Goal: Task Accomplishment & Management: Complete application form

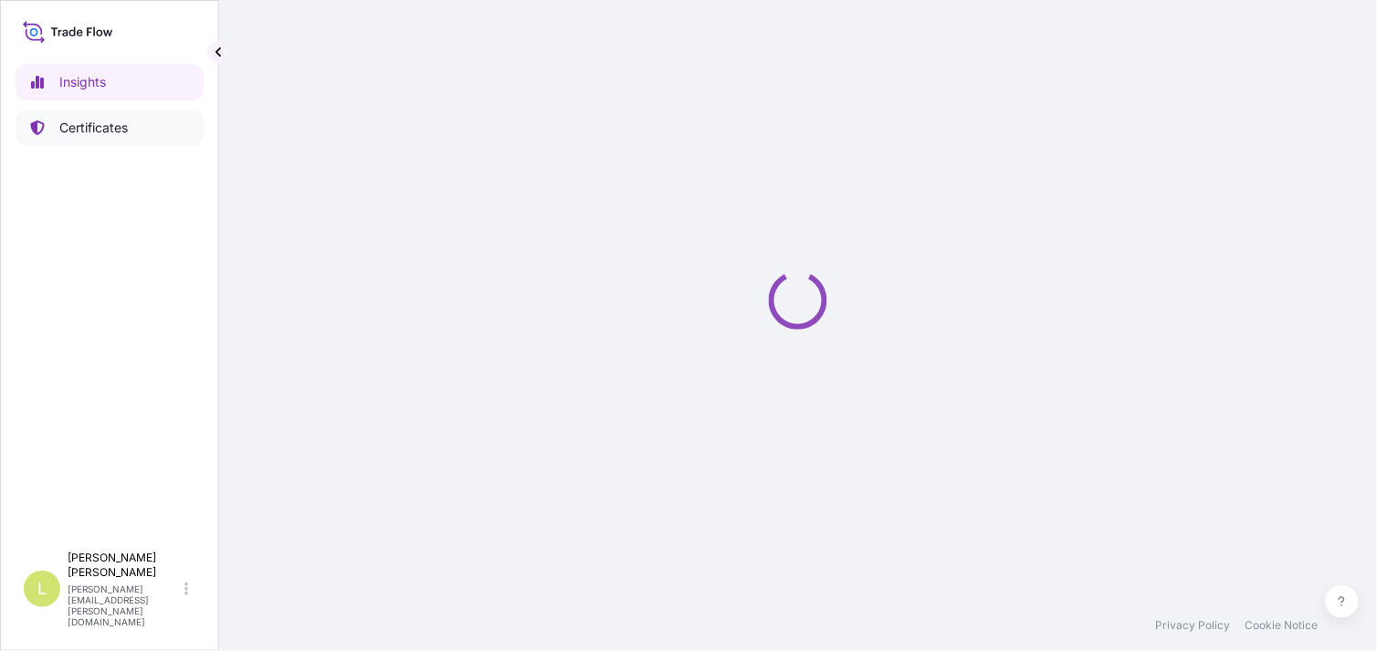
select select "2025"
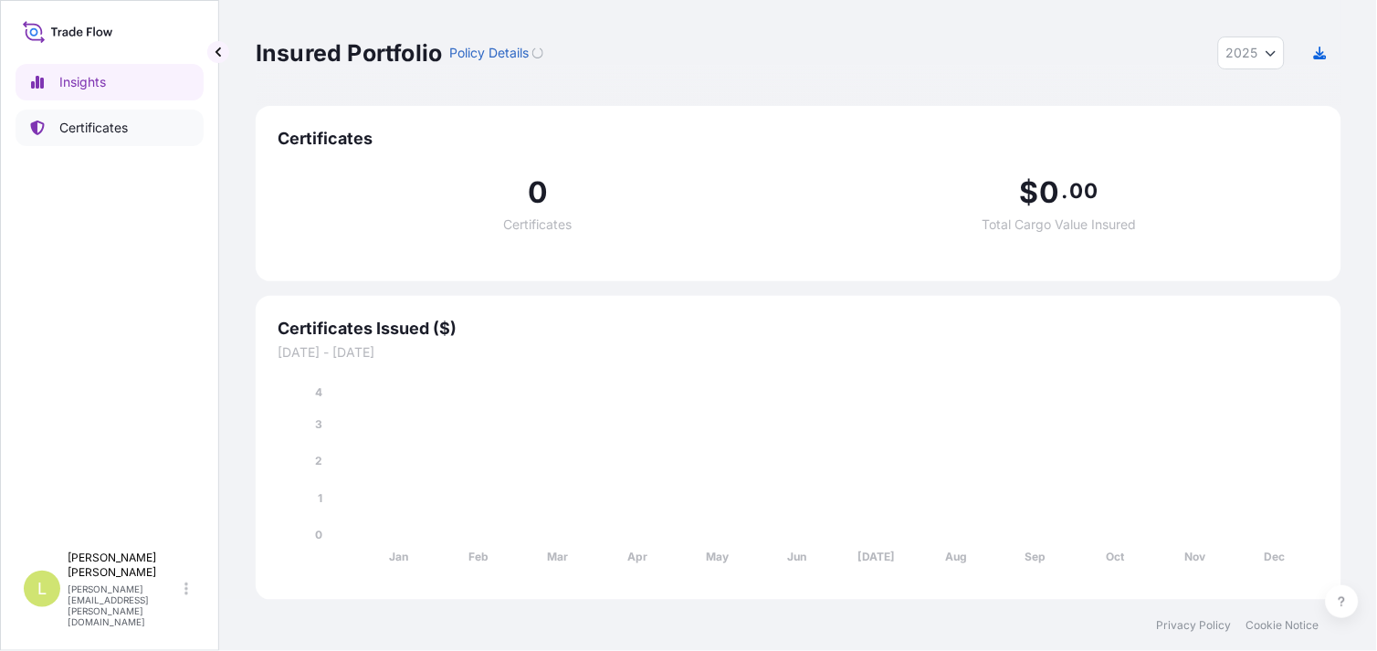
click at [169, 126] on link "Certificates" at bounding box center [110, 128] width 188 height 37
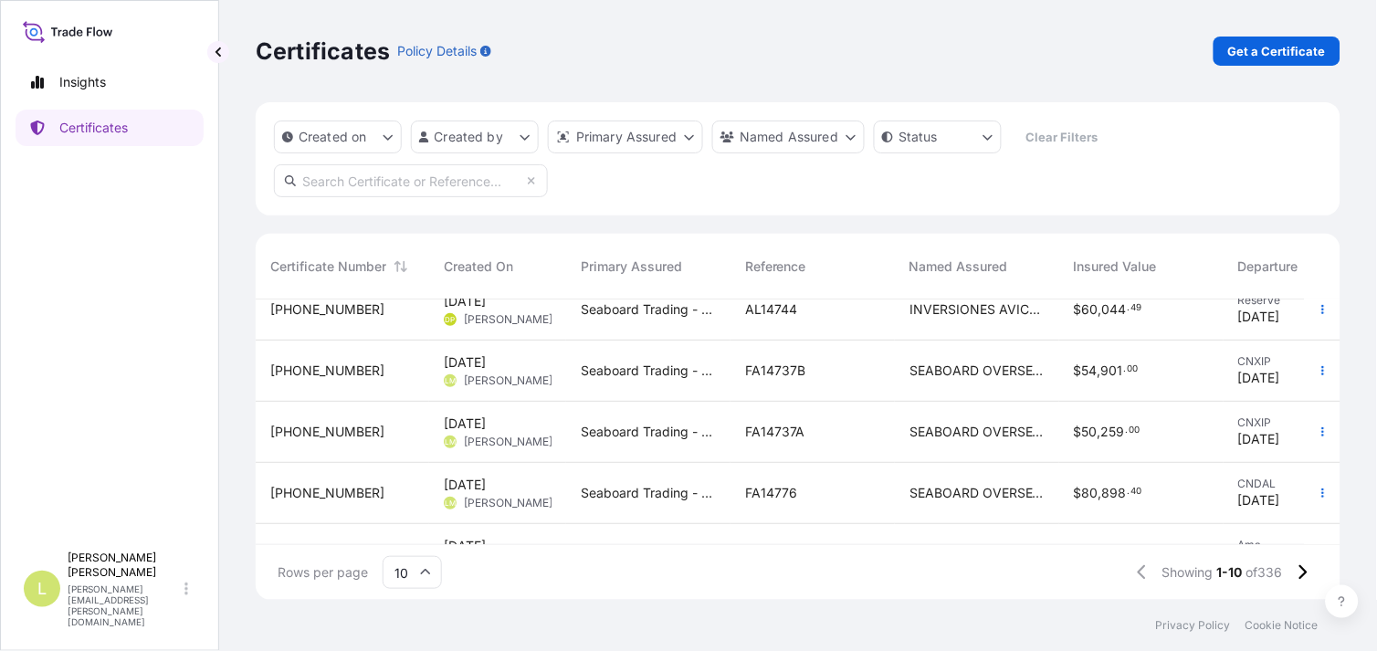
scroll to position [206, 0]
click at [875, 362] on div "FA14737B" at bounding box center [812, 369] width 135 height 18
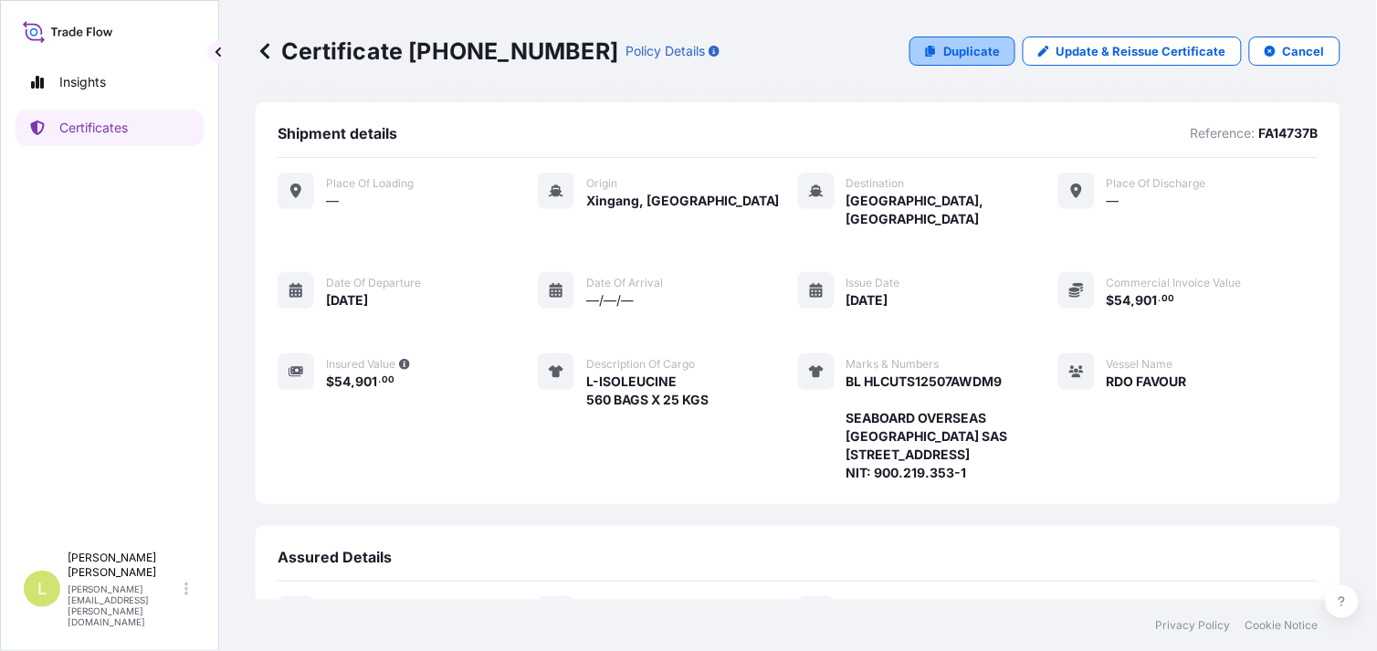
click at [957, 51] on p "Duplicate" at bounding box center [971, 51] width 57 height 18
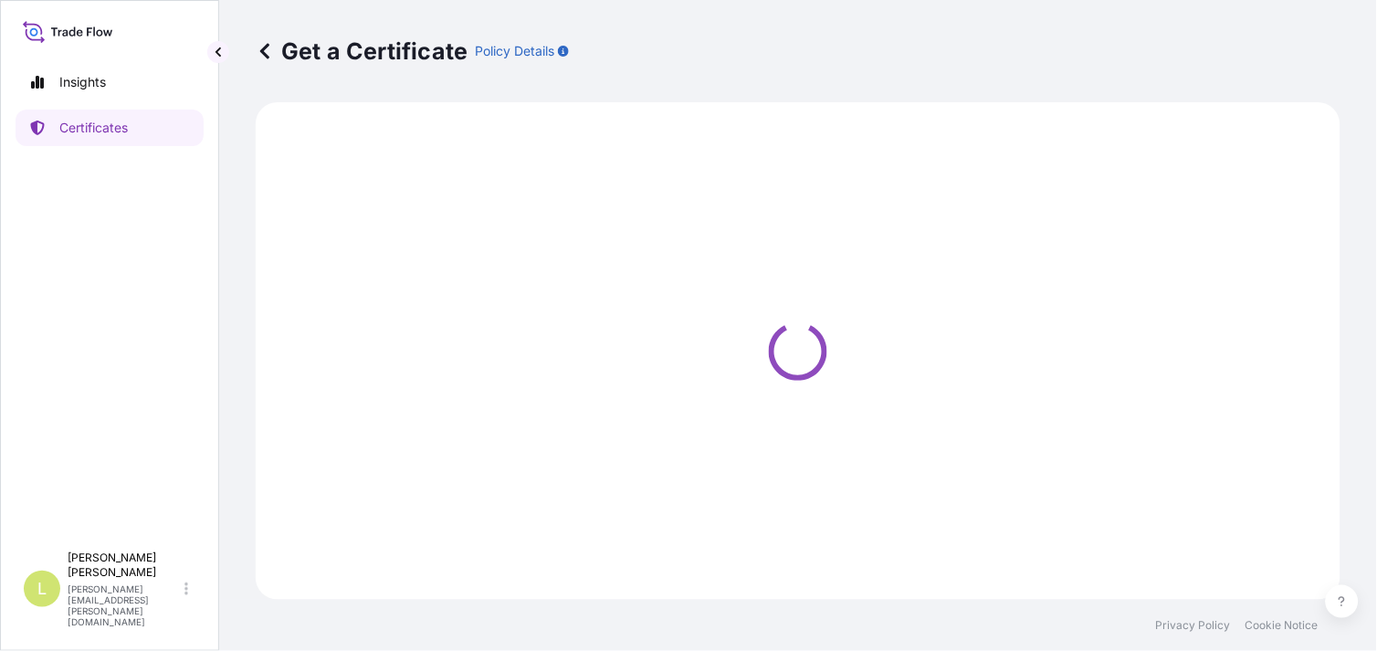
select select "Ocean Vessel"
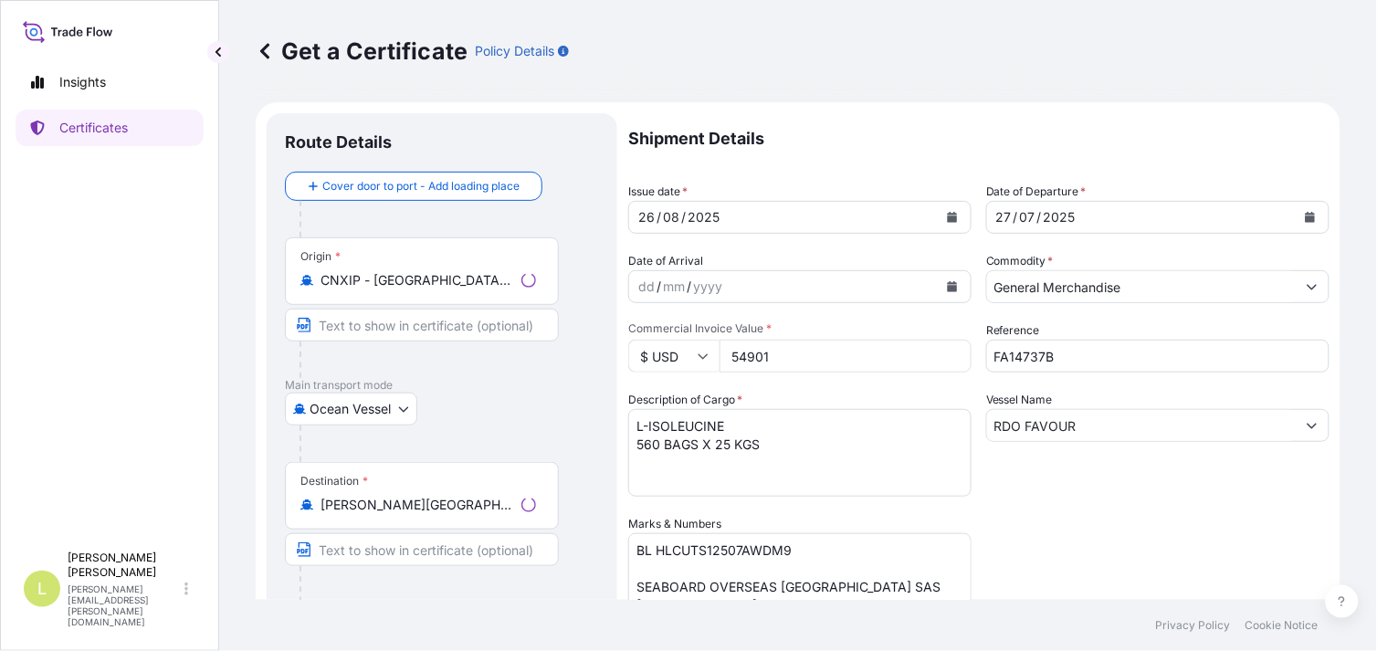
select select "31639"
click at [517, 265] on div "Origin * CNXIP - [GEOGRAPHIC_DATA], [GEOGRAPHIC_DATA]" at bounding box center [422, 271] width 274 height 68
click at [517, 271] on input "CNXIP - [GEOGRAPHIC_DATA], [GEOGRAPHIC_DATA]" at bounding box center [429, 280] width 216 height 18
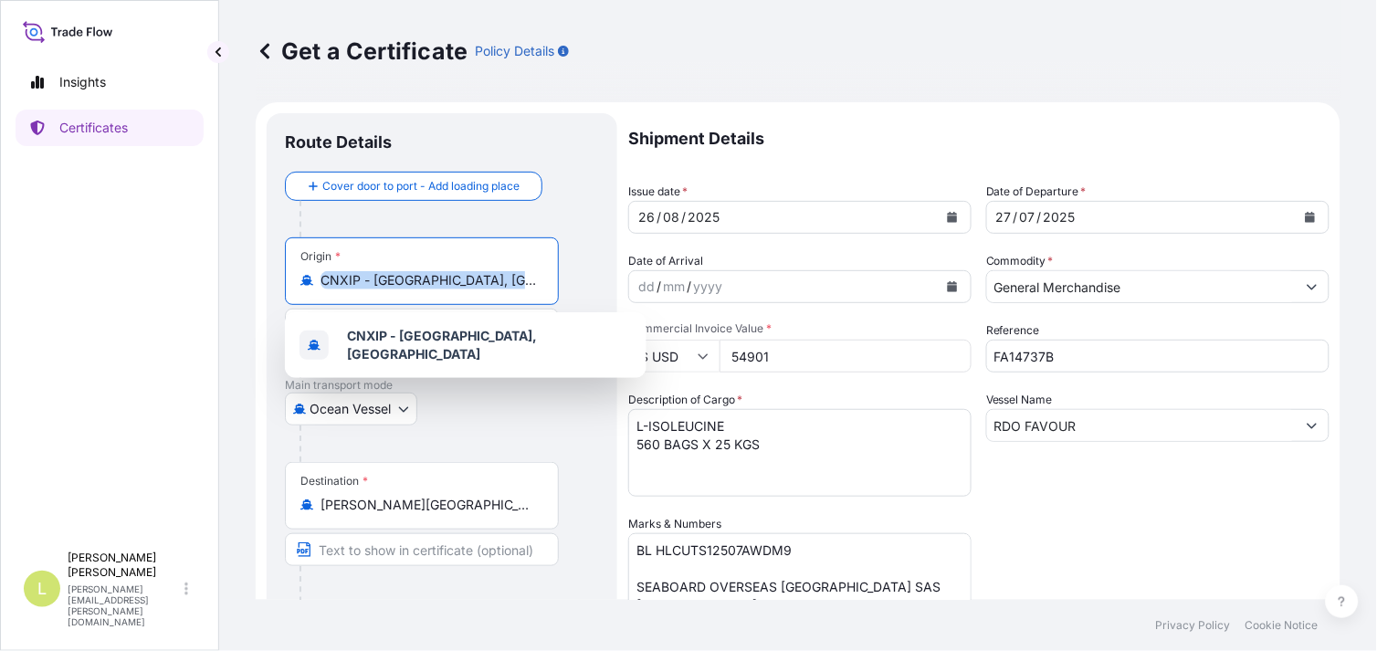
click at [517, 265] on div "Origin * CNXIP - [GEOGRAPHIC_DATA], [GEOGRAPHIC_DATA]" at bounding box center [422, 271] width 274 height 68
click at [517, 271] on input "CNXIP - [GEOGRAPHIC_DATA], [GEOGRAPHIC_DATA]" at bounding box center [429, 280] width 216 height 18
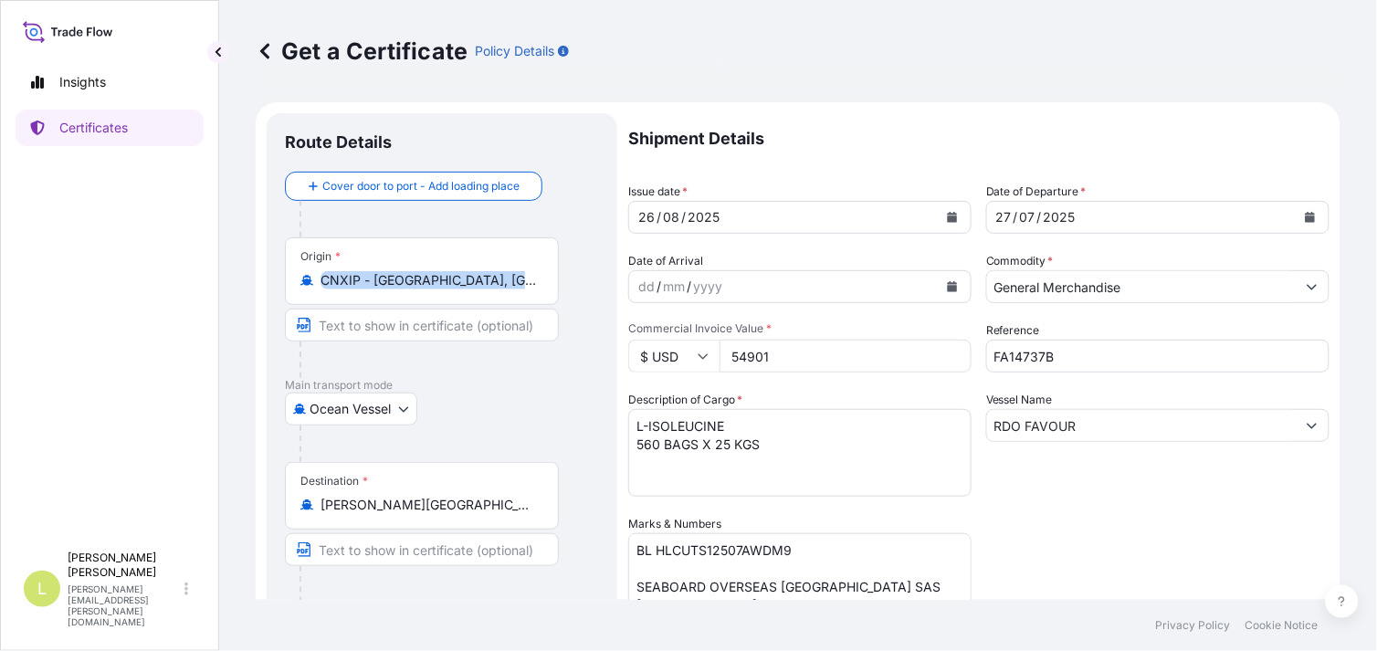
drag, startPoint x: 517, startPoint y: 265, endPoint x: 470, endPoint y: 275, distance: 47.7
click at [470, 275] on input "CNXIP - [GEOGRAPHIC_DATA], [GEOGRAPHIC_DATA]" at bounding box center [429, 280] width 216 height 18
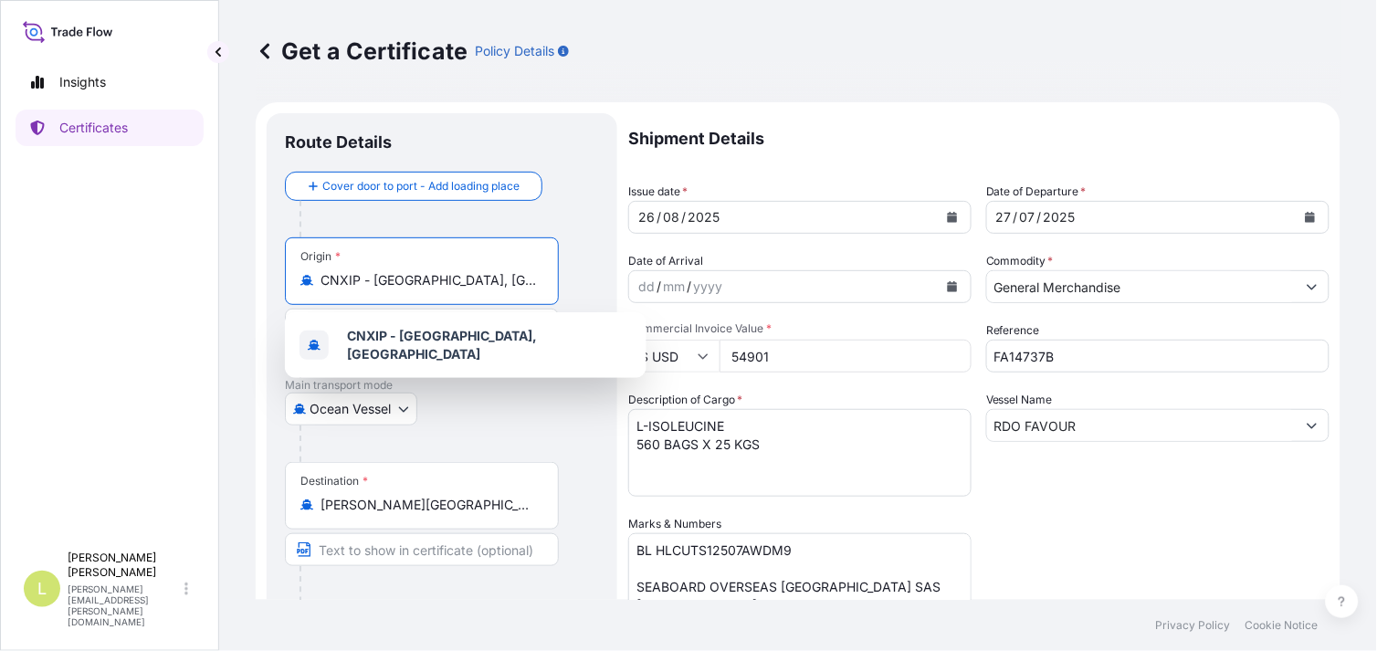
click at [470, 275] on input "CNXIP - [GEOGRAPHIC_DATA], [GEOGRAPHIC_DATA]" at bounding box center [429, 280] width 216 height 18
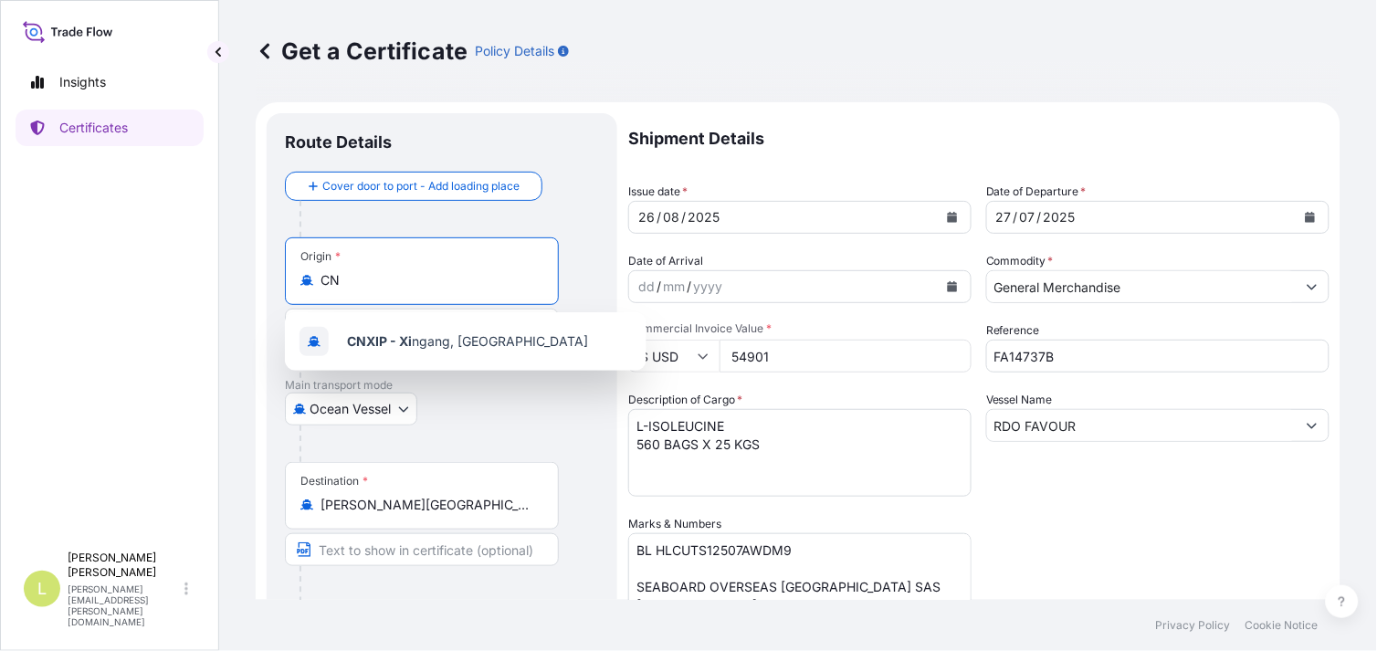
type input "C"
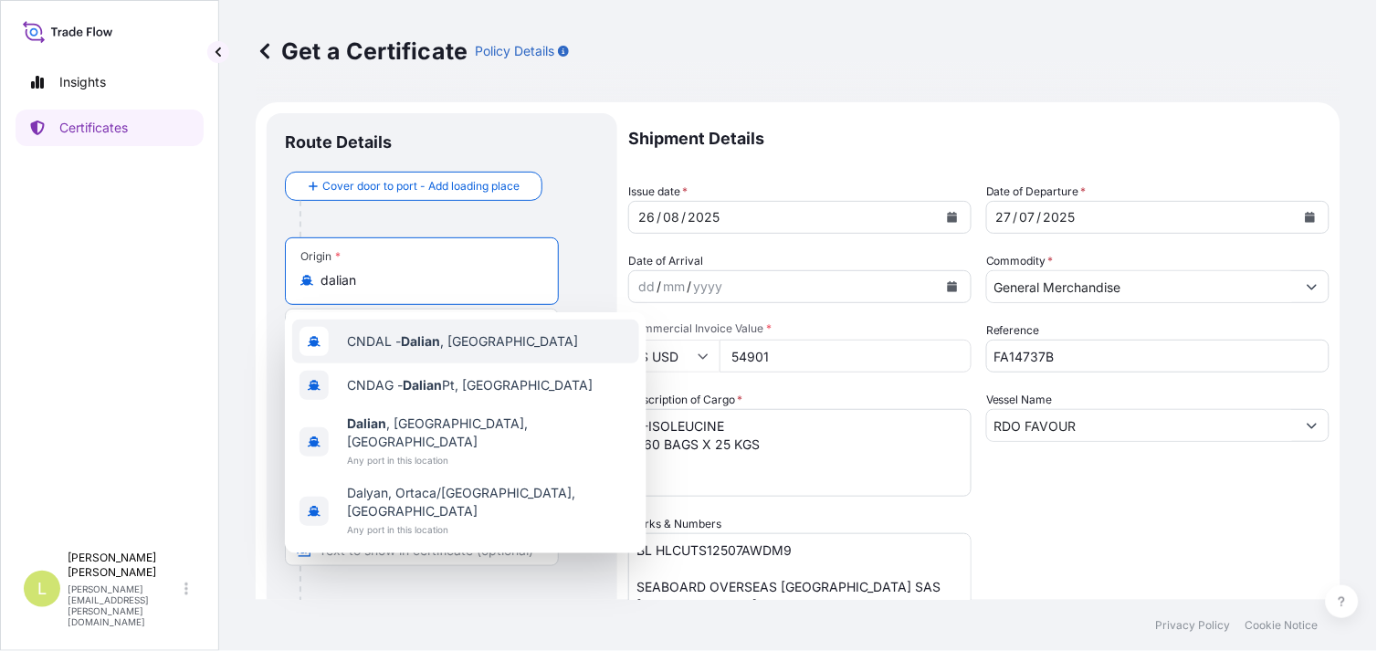
click at [426, 354] on div "CNDAL - [GEOGRAPHIC_DATA] , [GEOGRAPHIC_DATA]" at bounding box center [465, 342] width 347 height 44
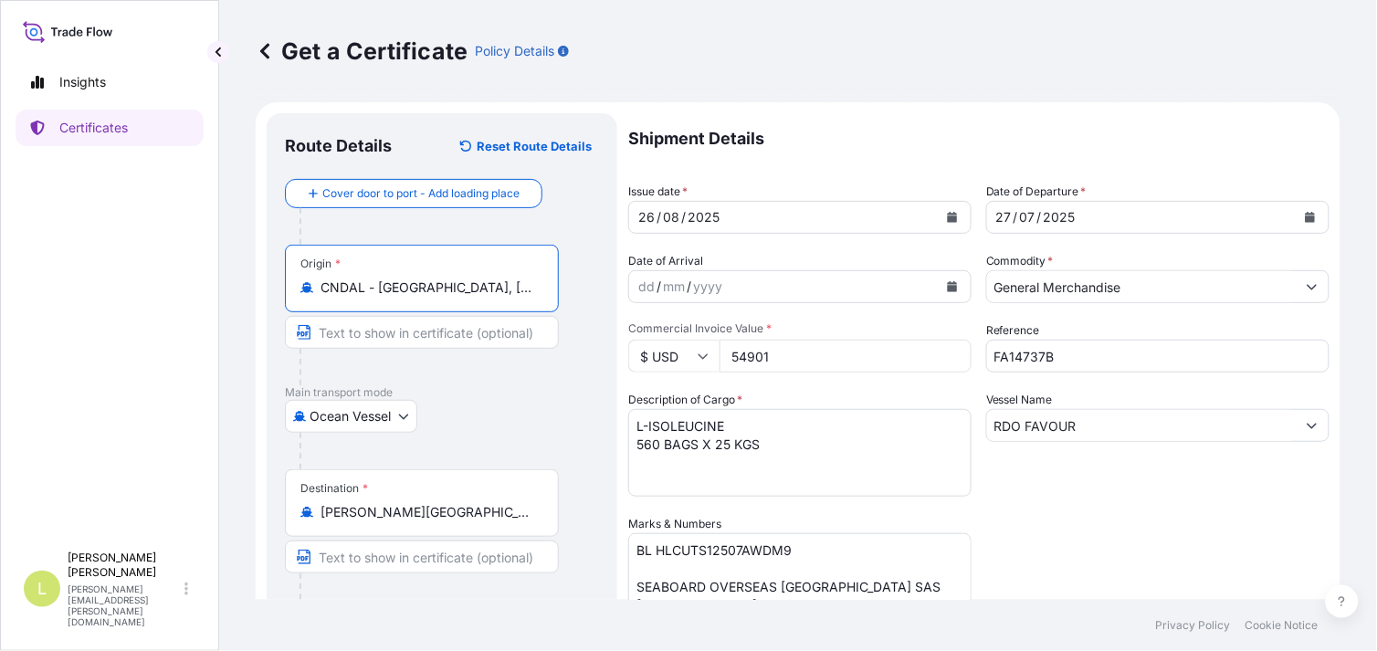
type input "CNDAL - [GEOGRAPHIC_DATA], [GEOGRAPHIC_DATA]"
click at [434, 514] on input "[PERSON_NAME][GEOGRAPHIC_DATA], [GEOGRAPHIC_DATA]" at bounding box center [429, 512] width 216 height 18
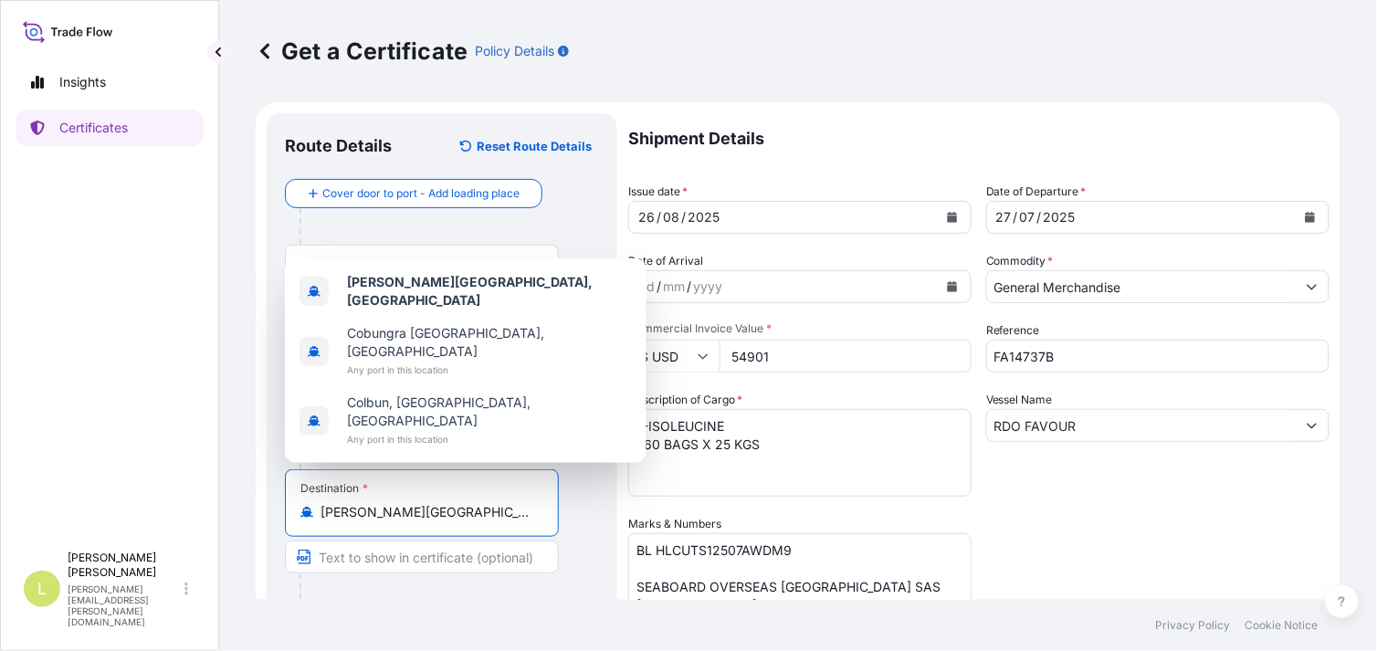
click at [434, 514] on input "[PERSON_NAME][GEOGRAPHIC_DATA], [GEOGRAPHIC_DATA]" at bounding box center [429, 512] width 216 height 18
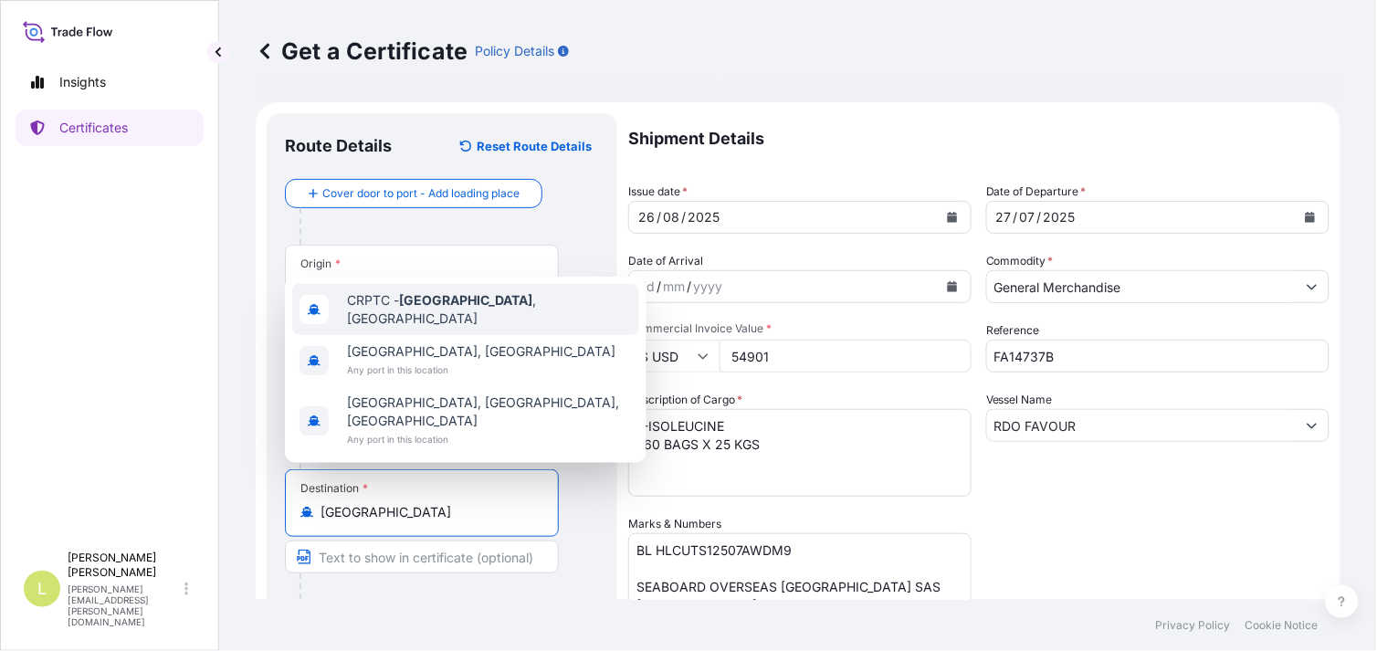
click at [505, 317] on span "CRPTC - [GEOGRAPHIC_DATA] , [GEOGRAPHIC_DATA]" at bounding box center [489, 309] width 285 height 37
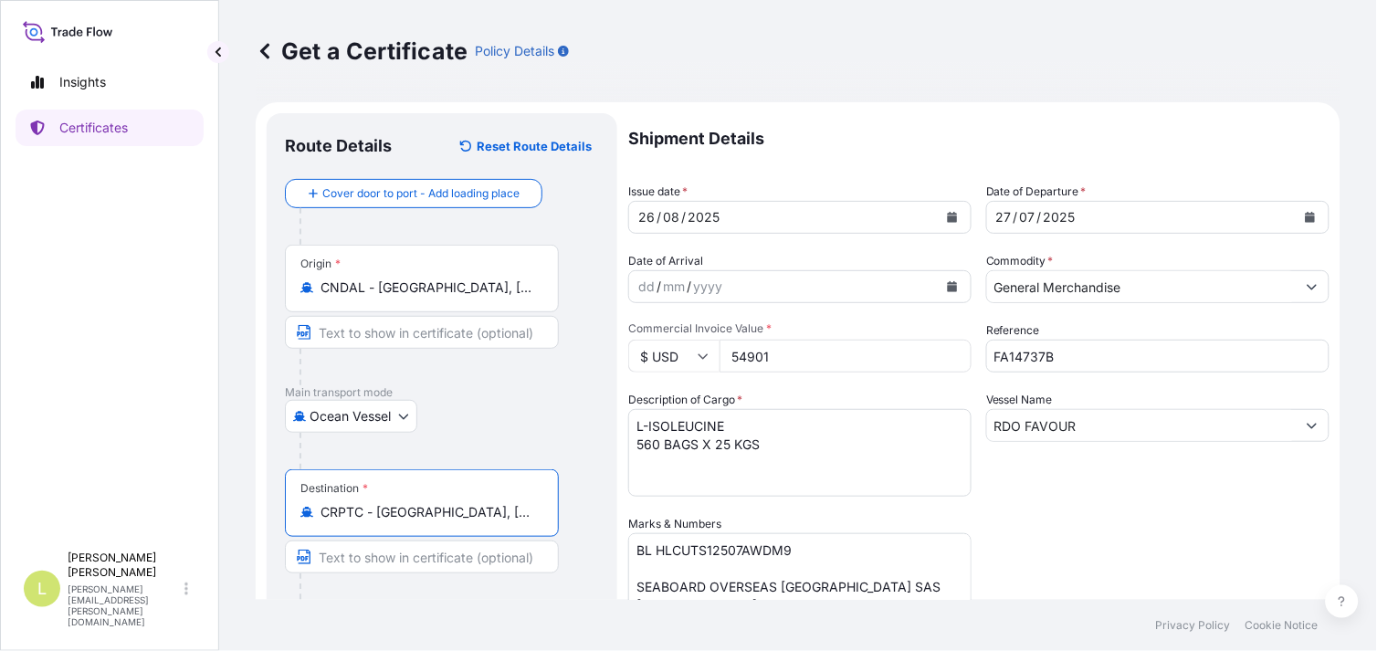
type input "CRPTC - [GEOGRAPHIC_DATA], [GEOGRAPHIC_DATA]"
click at [948, 216] on icon "Calendar" at bounding box center [953, 217] width 10 height 11
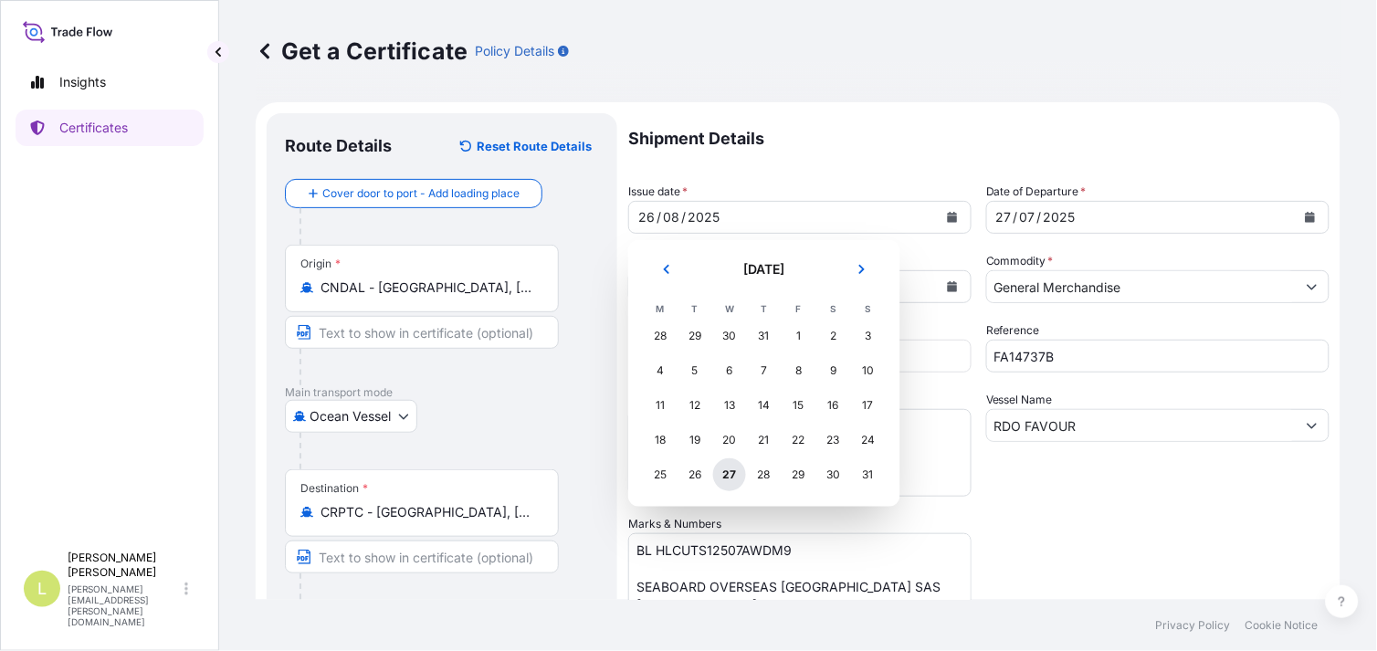
click at [727, 476] on div "27" at bounding box center [729, 475] width 33 height 33
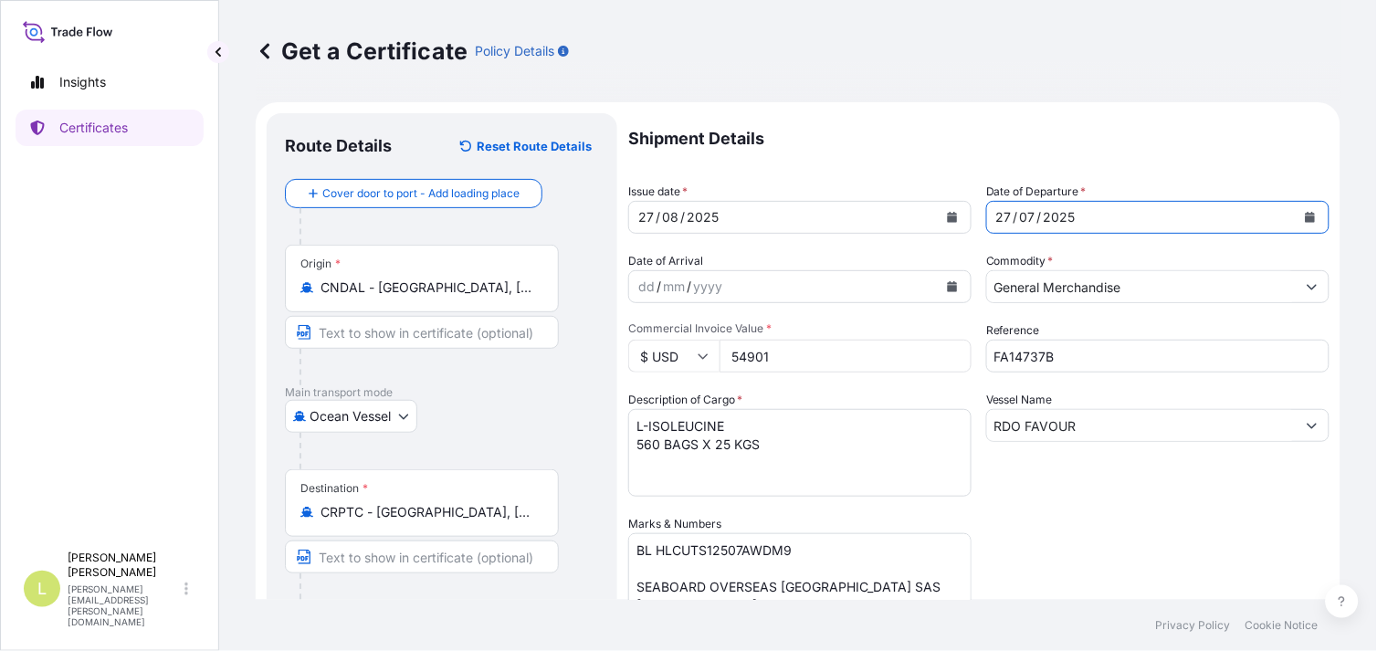
click at [1298, 204] on button "Calendar" at bounding box center [1310, 217] width 29 height 29
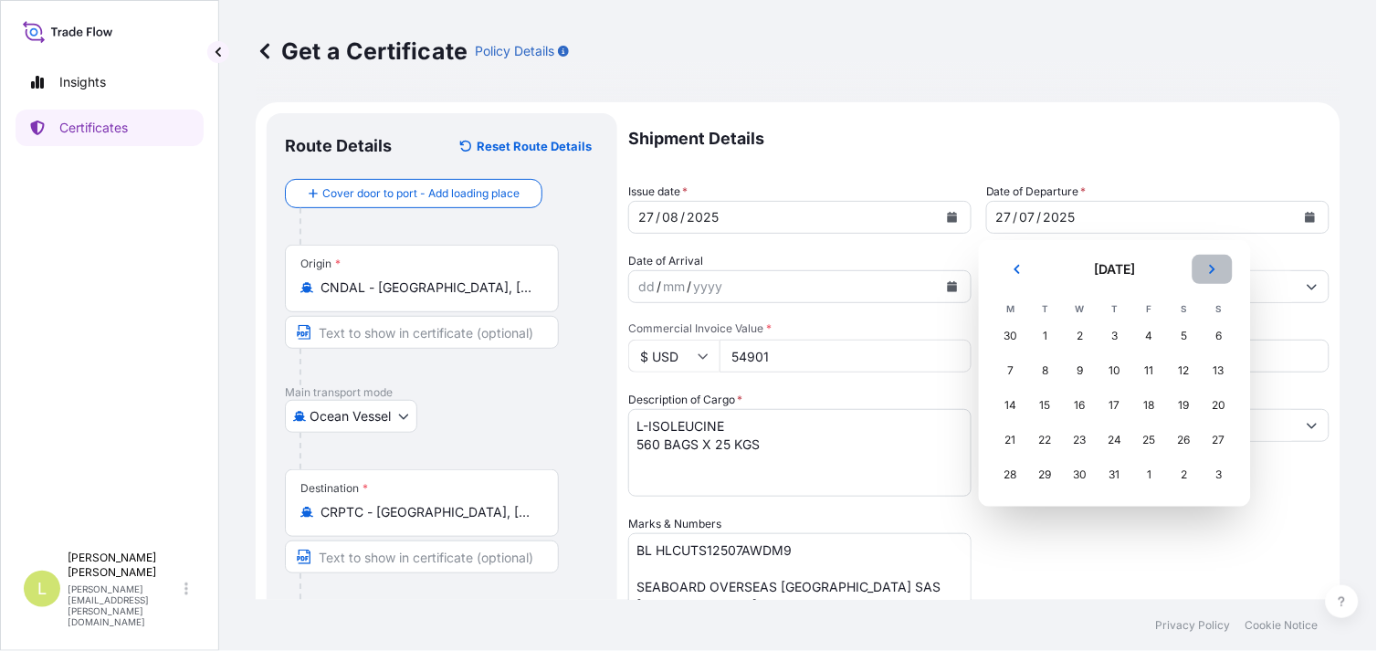
click at [1220, 260] on button "Next" at bounding box center [1213, 269] width 40 height 29
click at [1076, 407] on div "13" at bounding box center [1080, 405] width 33 height 33
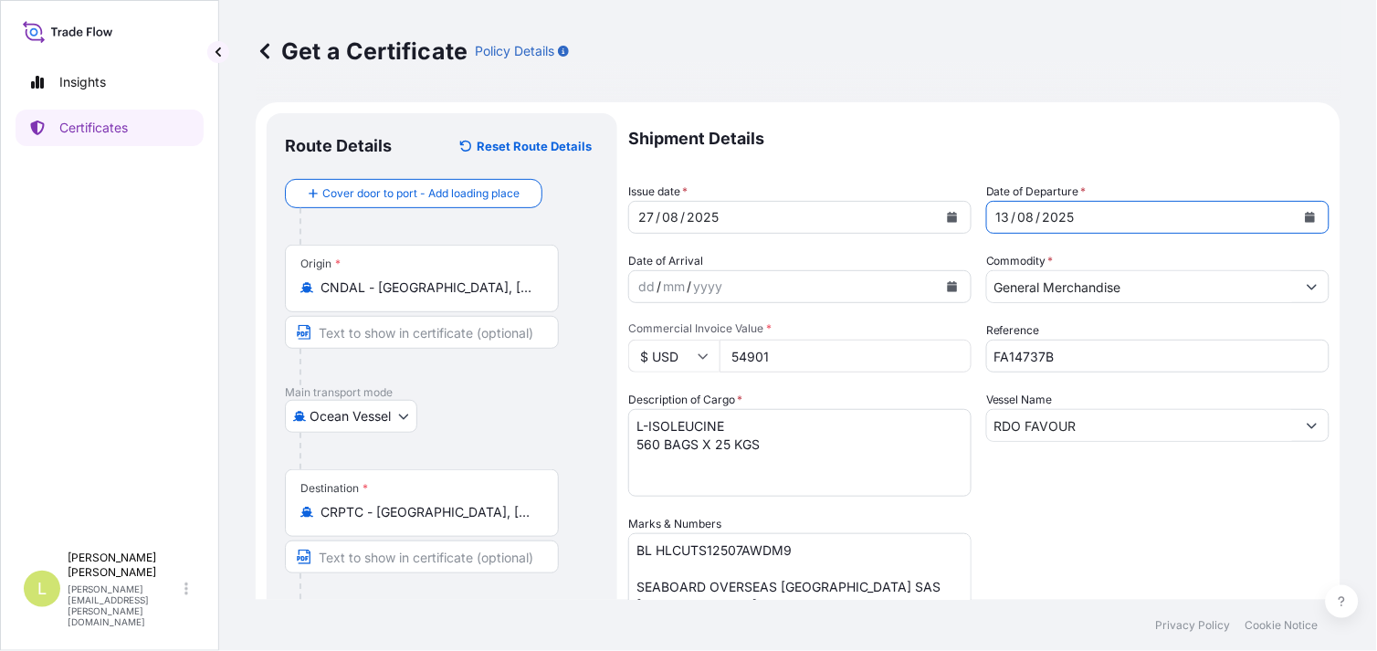
click at [1055, 354] on input "FA14737B" at bounding box center [1157, 356] width 343 height 33
type input "FA14657"
click at [1083, 420] on input "RDO FAVOUR" at bounding box center [1141, 425] width 309 height 33
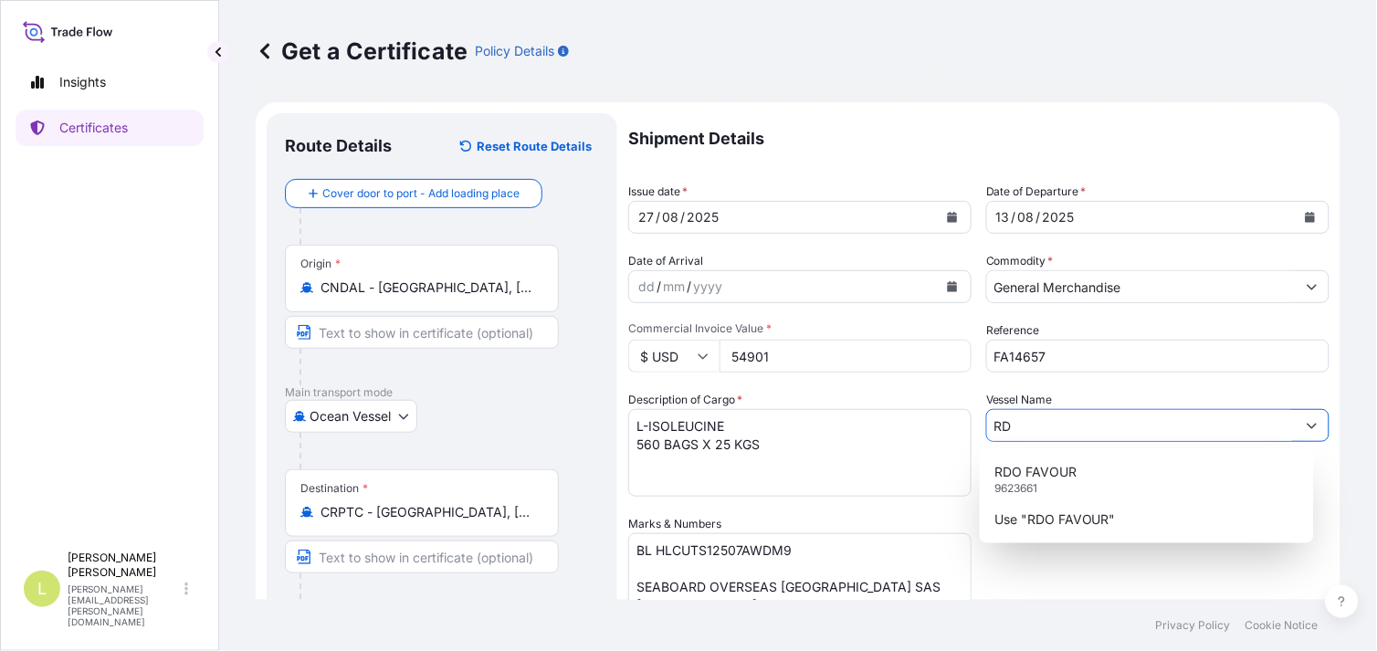
type input "R"
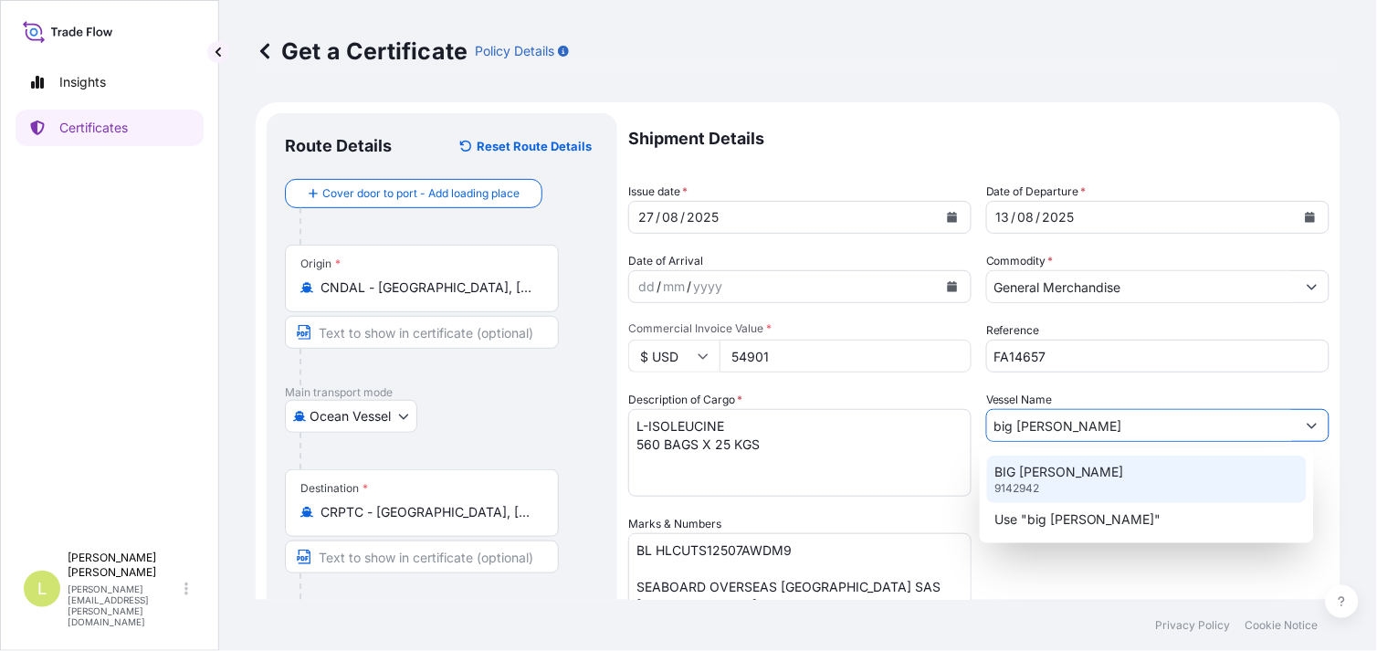
click at [1061, 472] on p "BIG [PERSON_NAME]" at bounding box center [1060, 472] width 130 height 18
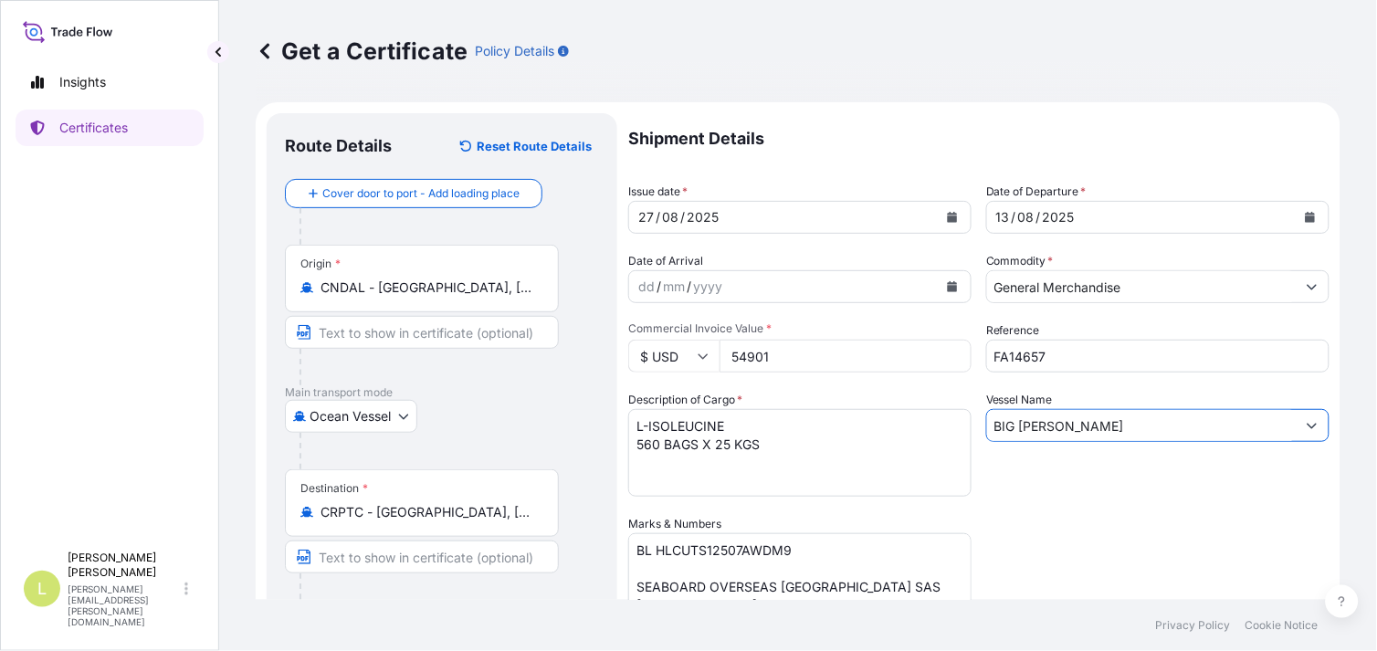
type input "BIG [PERSON_NAME]"
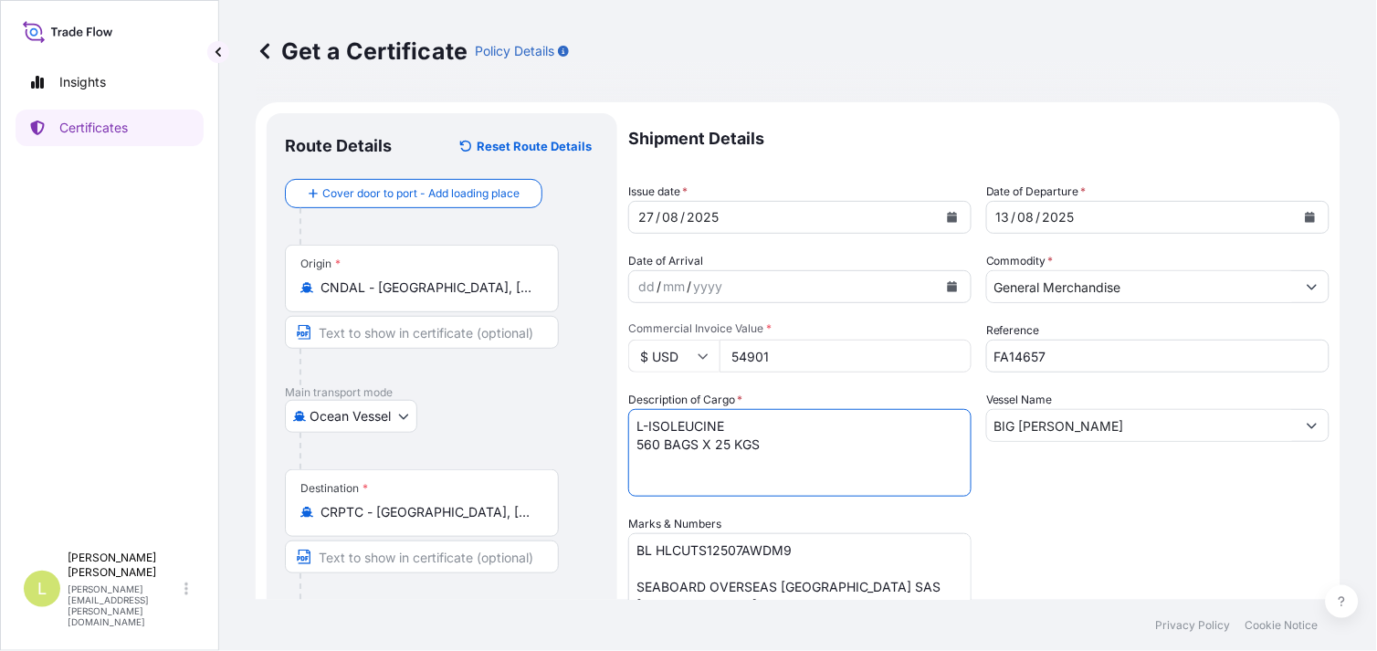
drag, startPoint x: 728, startPoint y: 427, endPoint x: 614, endPoint y: 425, distance: 114.2
click at [614, 425] on form "Route Details Reset Route Details Cover door to port - Add loading place Place …" at bounding box center [798, 539] width 1085 height 874
paste textarea "[MEDICAL_DATA] HCL"
drag, startPoint x: 764, startPoint y: 442, endPoint x: 632, endPoint y: 443, distance: 132.4
click at [632, 443] on textarea "L-ISOLEUCINE 560 BAGS X 25 KGS" at bounding box center [799, 453] width 343 height 88
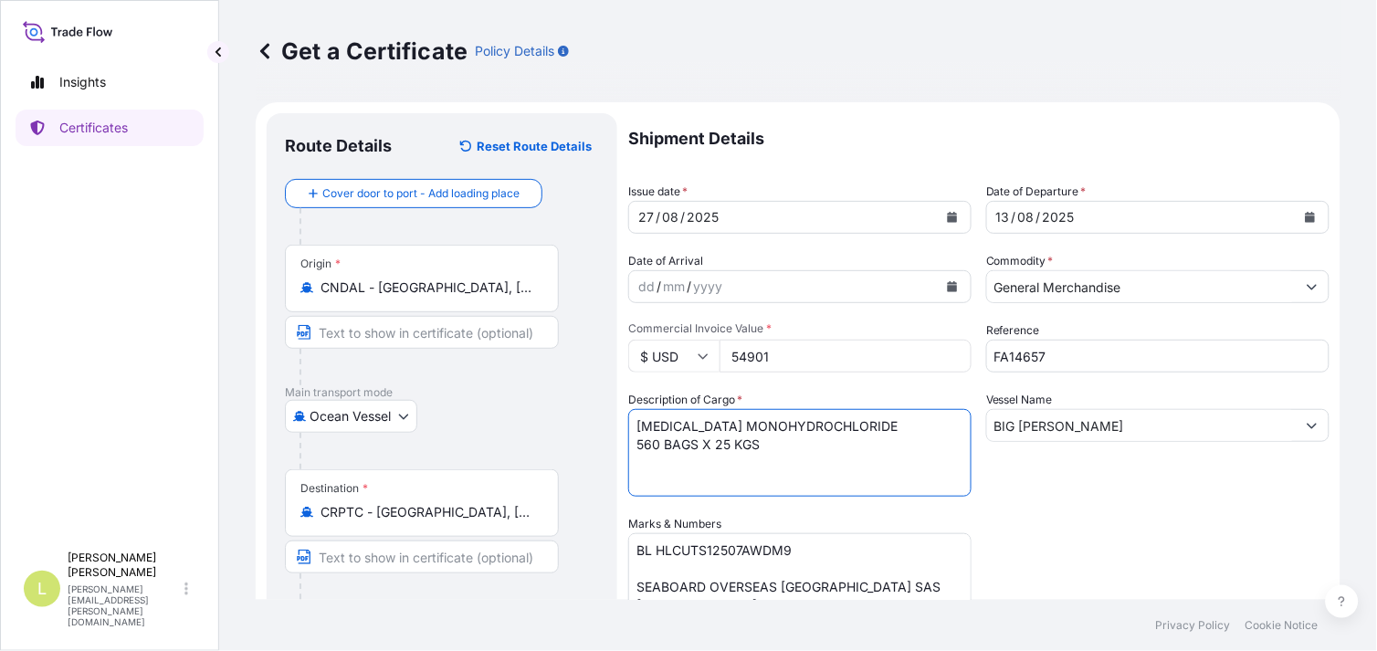
paste textarea "1000 BAGS x 25 KG"
type textarea "[MEDICAL_DATA] MONOHYDROCHLORIDE 1000 BAGS x 25 KG"
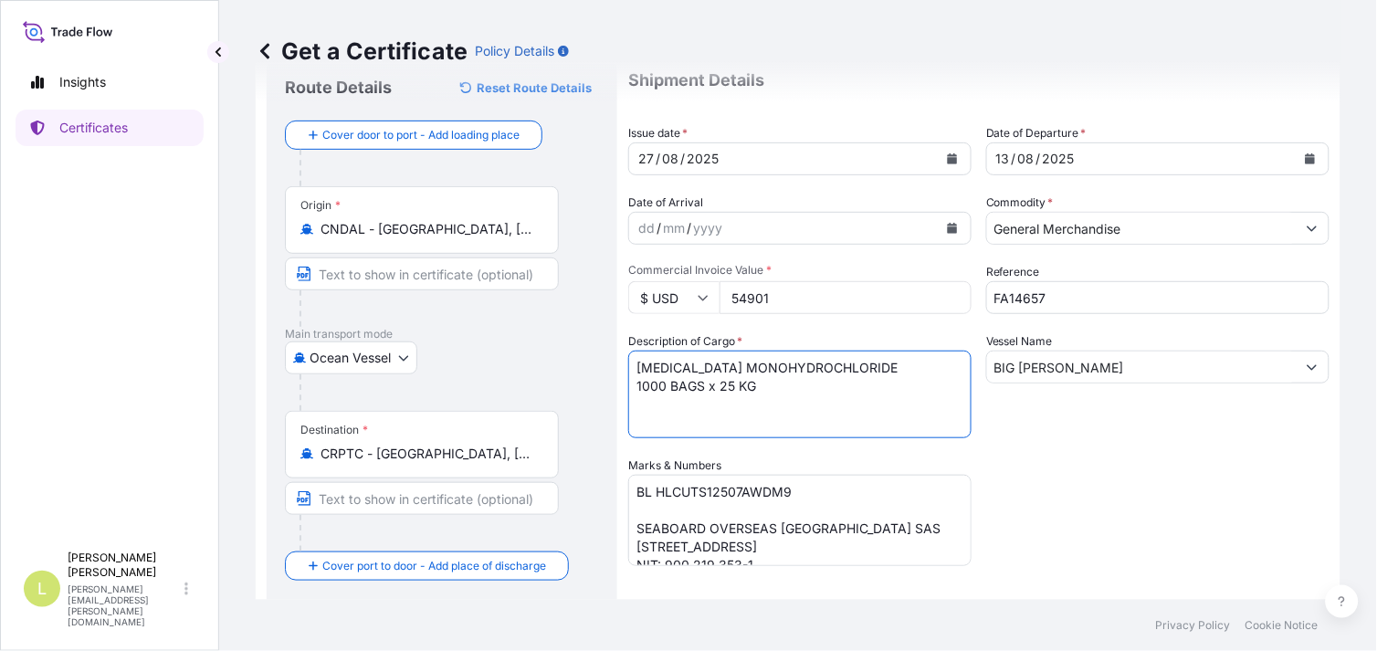
scroll to position [58, 0]
click at [731, 487] on textarea "BL HLCUTS12507AWDM9 SEABOARD OVERSEAS [GEOGRAPHIC_DATA] SAS [STREET_ADDRESS] NI…" at bounding box center [799, 521] width 343 height 91
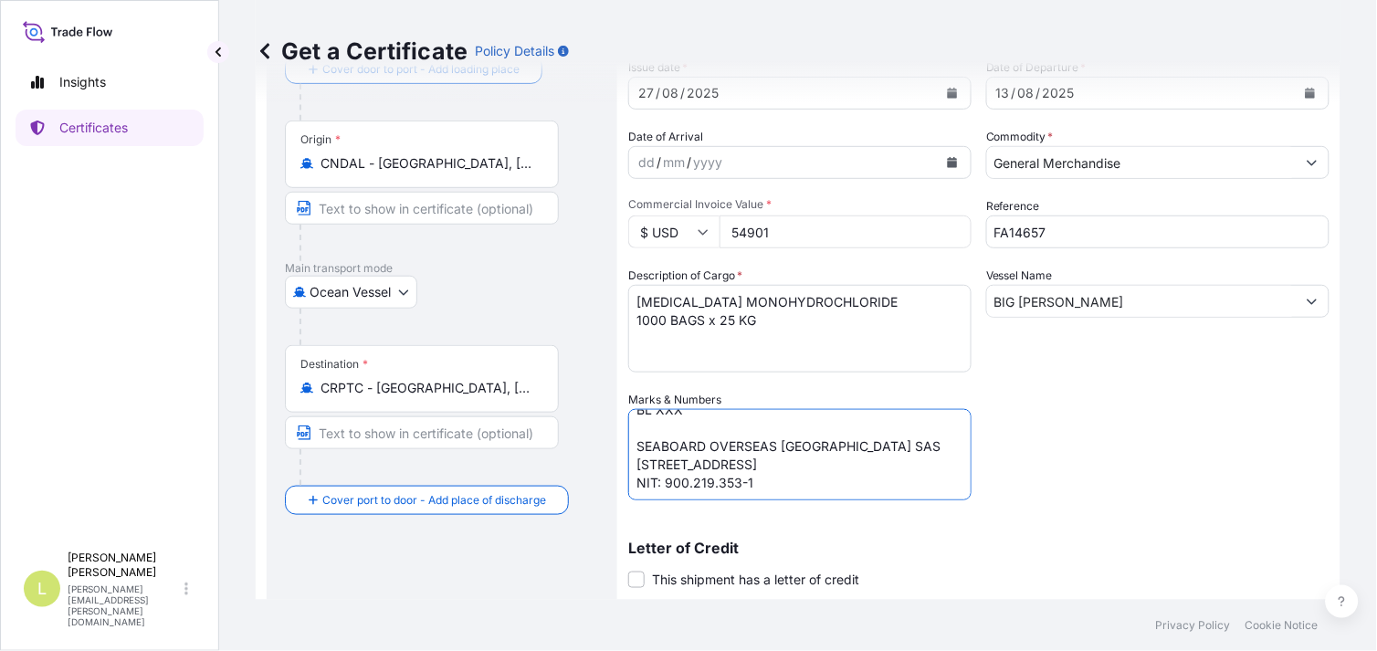
scroll to position [141, 0]
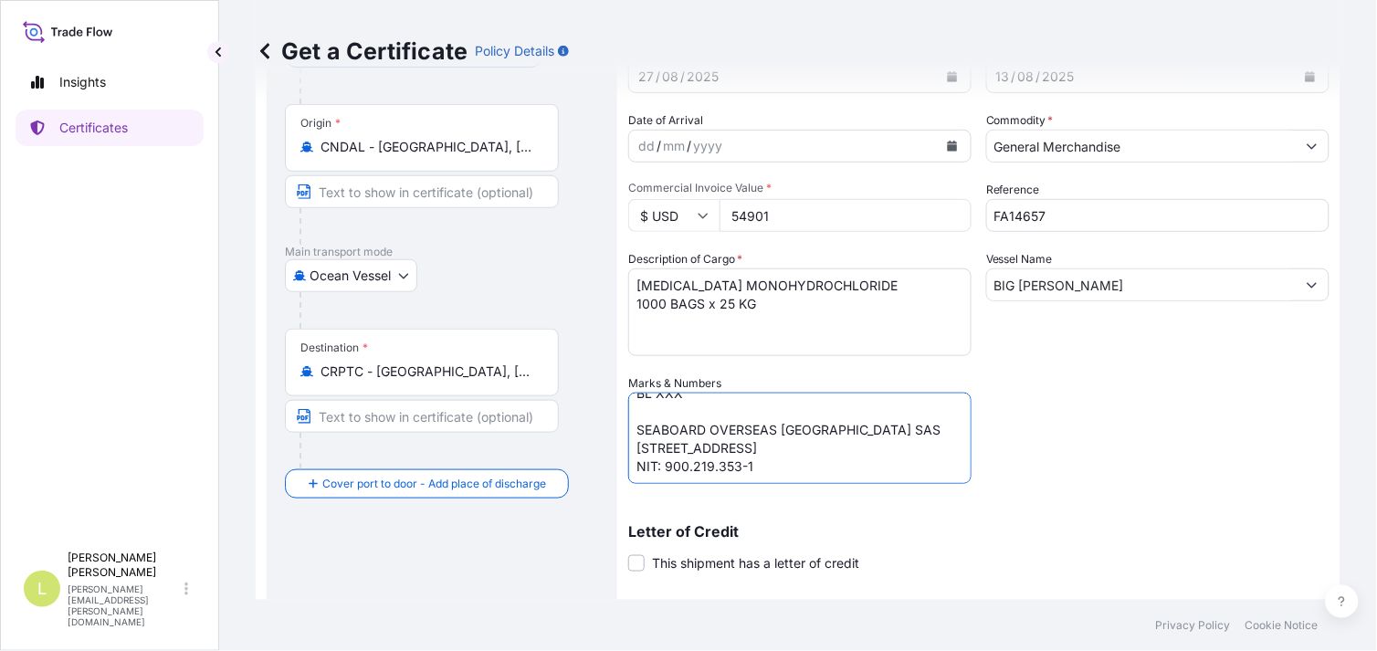
drag, startPoint x: 636, startPoint y: 528, endPoint x: 868, endPoint y: 579, distance: 237.6
click at [868, 579] on div "Shipment Details Issue date * [DATE] Date of Departure * [DATE] Date of Arrival…" at bounding box center [978, 373] width 701 height 801
paste textarea "AGROPECUARIA EL SURCO S.A 300 ESTE INTERSECCION COYOL, [GEOGRAPHIC_DATA][PERSON…"
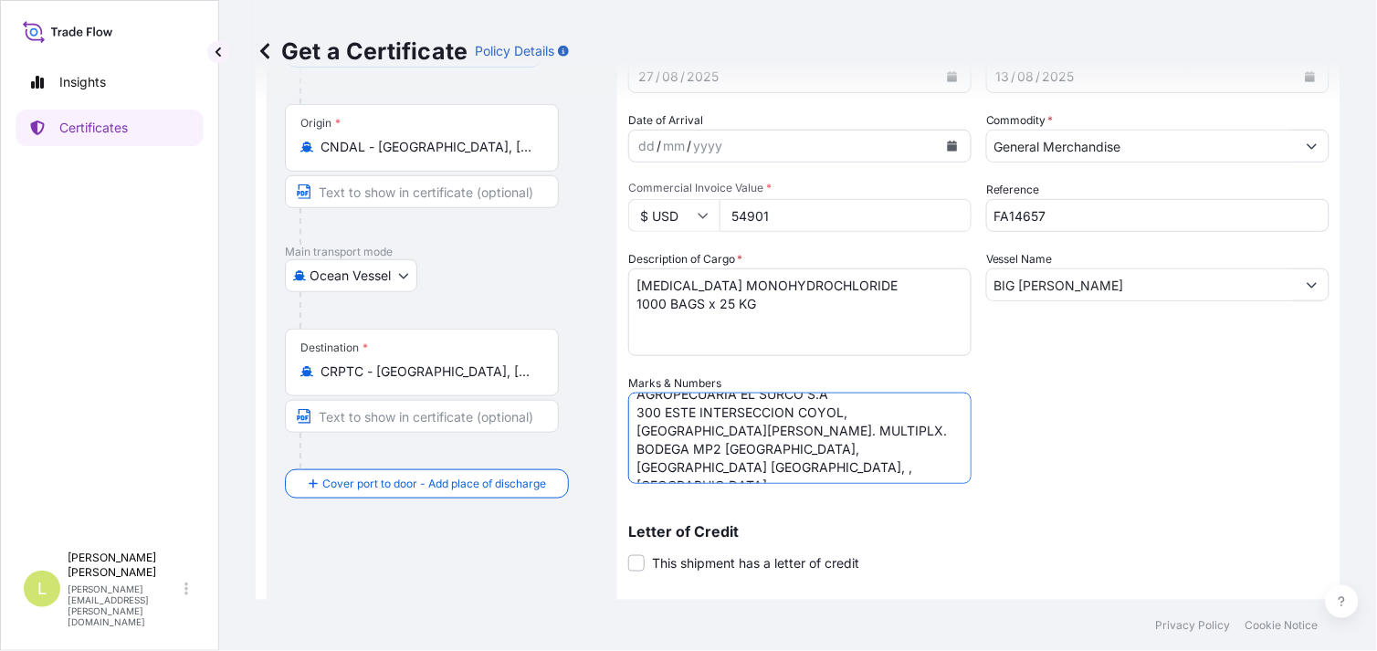
scroll to position [375, 0]
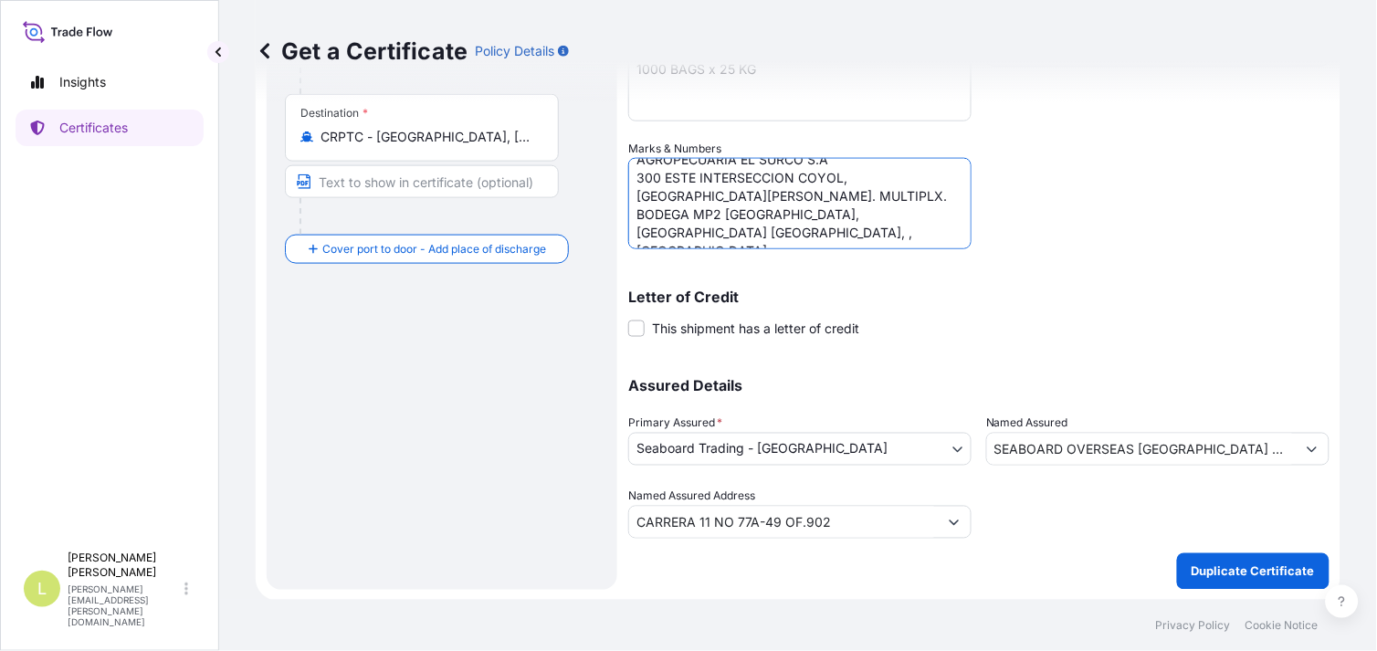
type textarea "BL XXX AGROPECUARIA EL SURCO S.A 300 ESTE INTERSECCION COYOL, [GEOGRAPHIC_DATA]…"
click at [1233, 455] on input "SEABOARD OVERSEAS [GEOGRAPHIC_DATA] SAS" at bounding box center [1141, 449] width 309 height 33
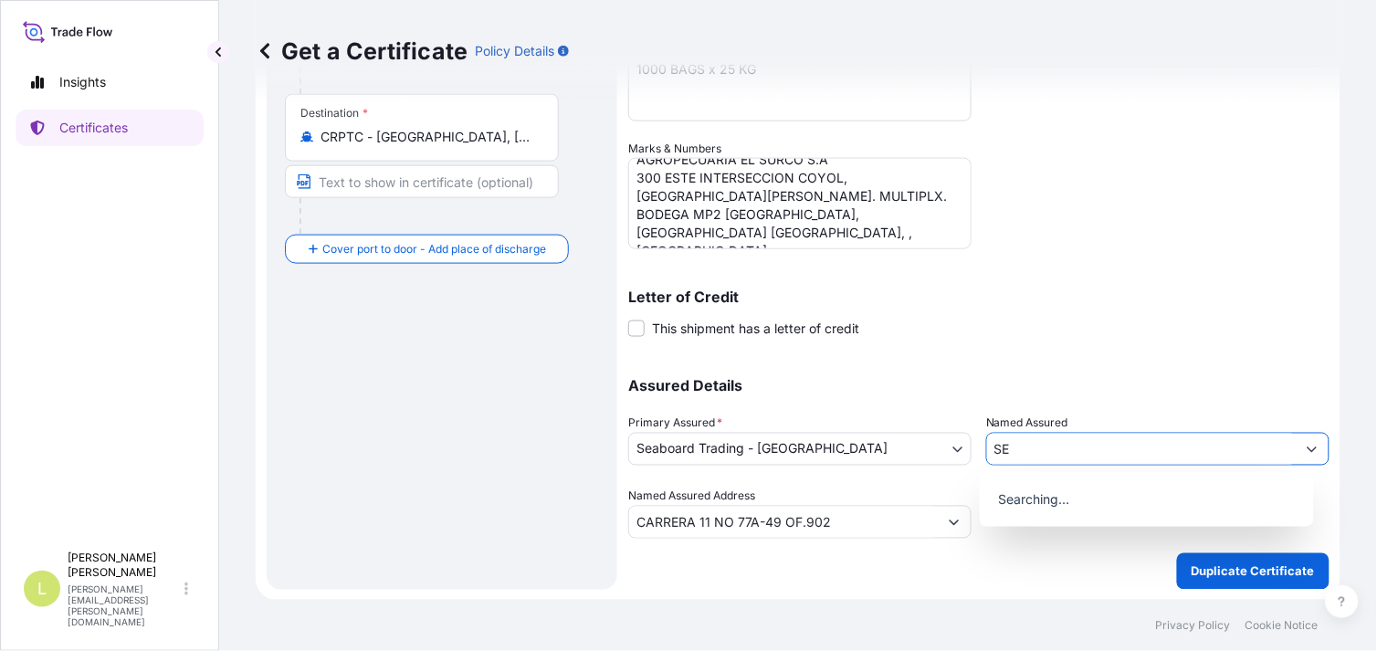
type input "S"
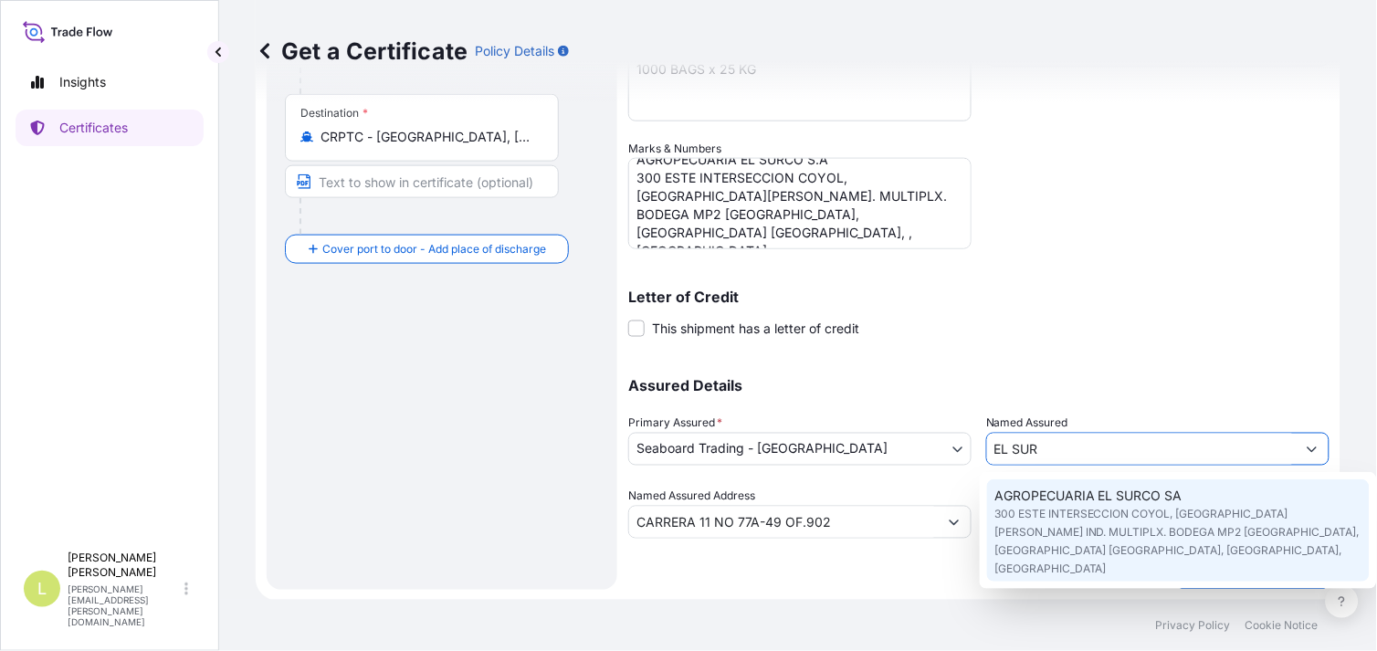
click at [1162, 503] on span "AGROPECUARIA EL SURCO SA" at bounding box center [1089, 496] width 188 height 18
type input "AGROPECUARIA EL SURCO SA"
type input "300 ESTE INTERSECCION COYOL, [GEOGRAPHIC_DATA][PERSON_NAME] IND. MULTIPLX. BODE…"
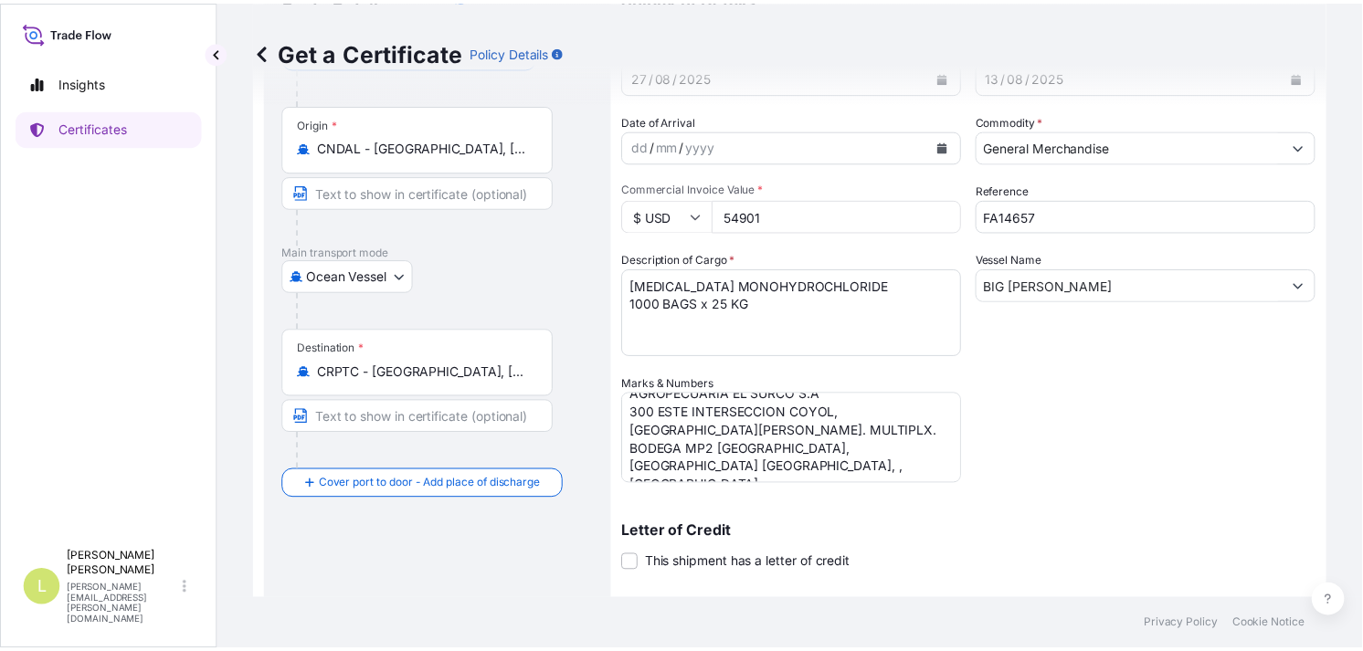
scroll to position [121, 0]
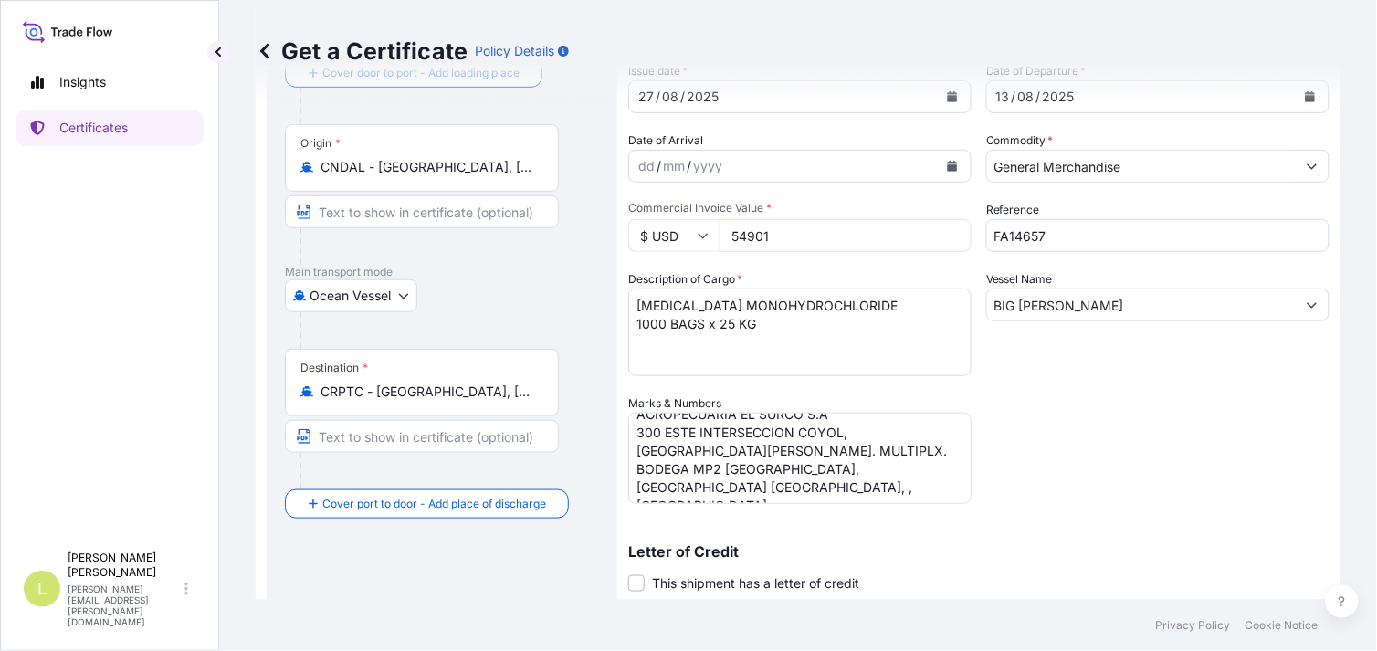
type input "AGROPECUARIA EL SURCO SA"
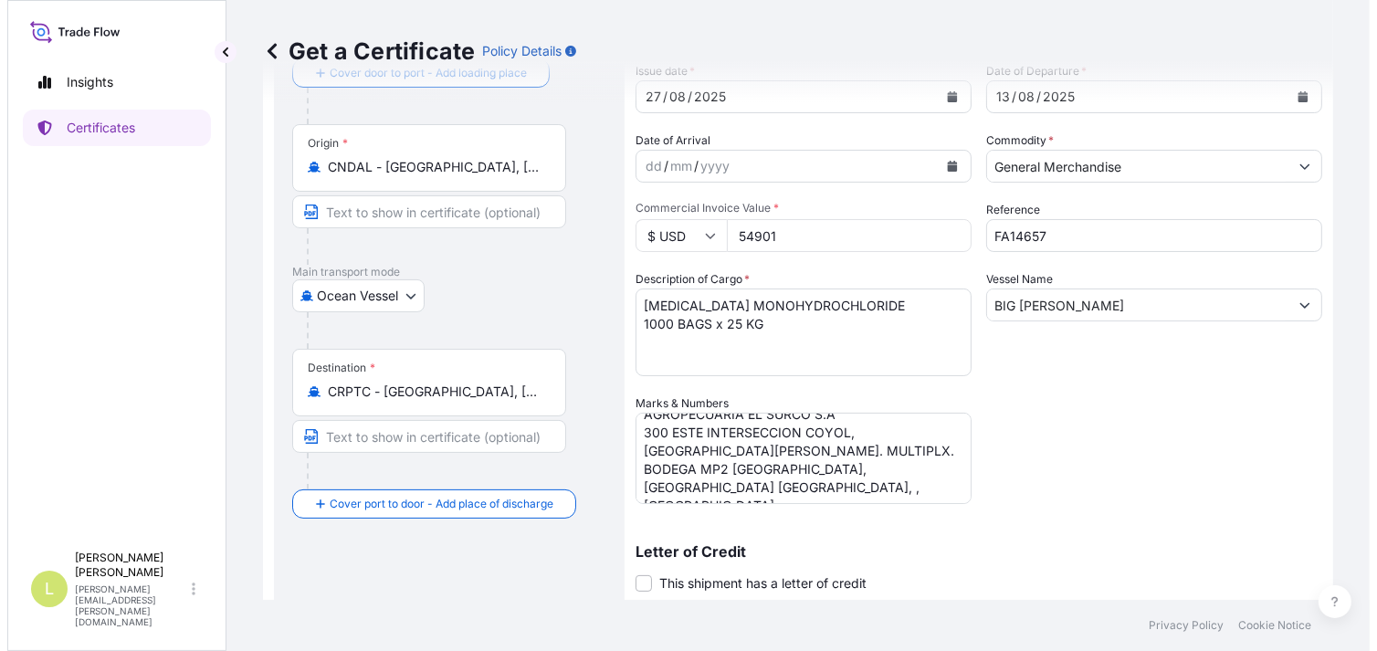
scroll to position [0, 0]
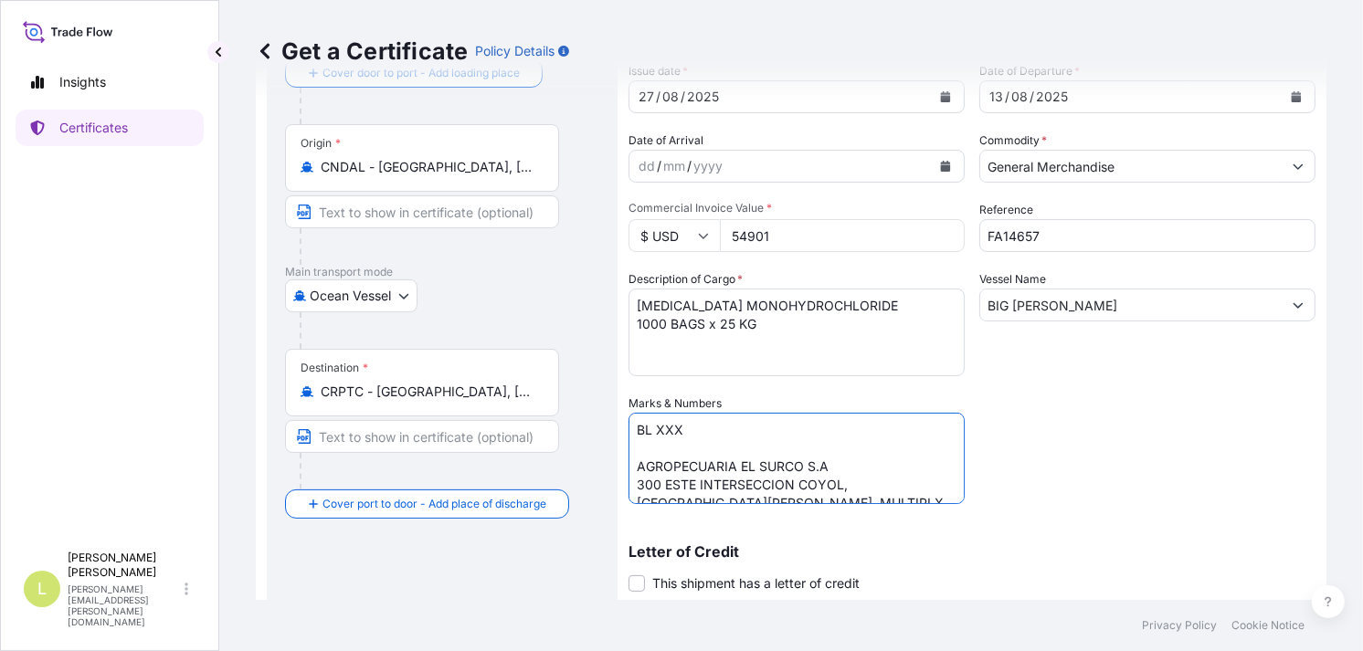
click at [661, 429] on textarea "BL HLCUTS12507AWDM9 SEABOARD OVERSEAS [GEOGRAPHIC_DATA] SAS [STREET_ADDRESS] NI…" at bounding box center [796, 458] width 336 height 91
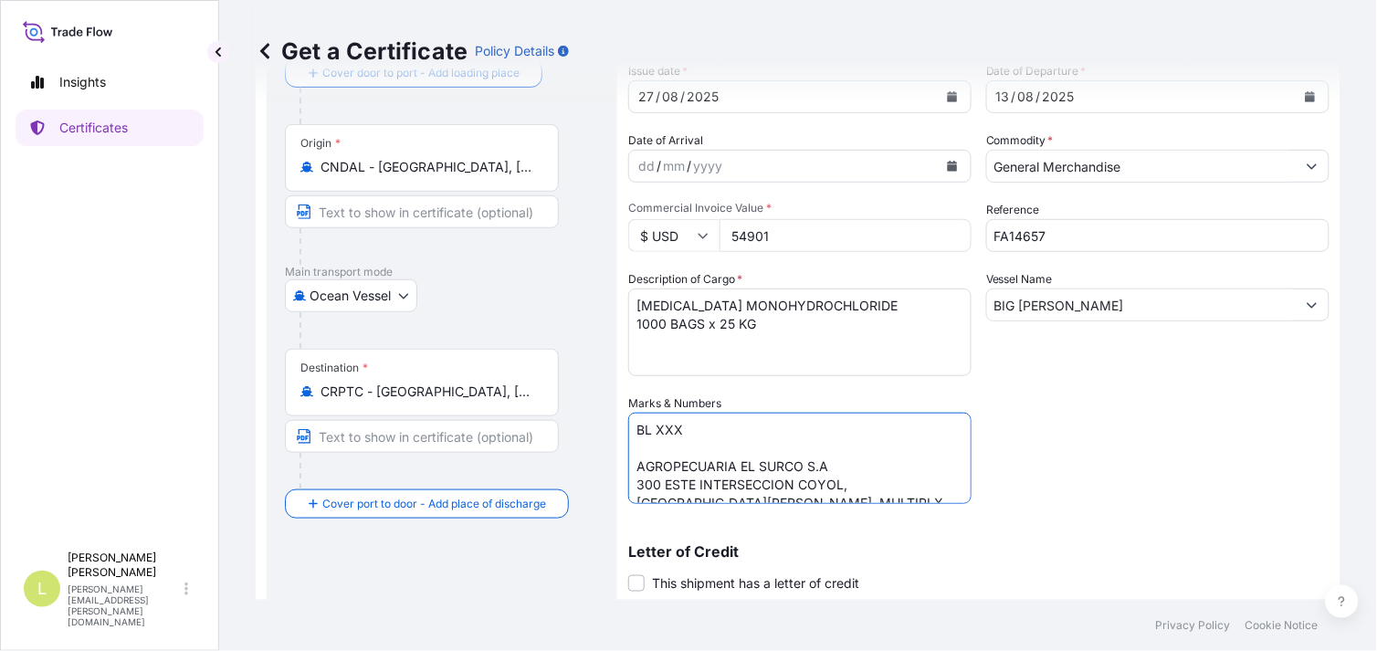
paste textarea "ONEYDLCF08882700"
type textarea "BL ONEYDLCF08882700 AGROPECUARIA EL SURCO S.A 300 ESTE INTERSECCION COYOL, [GEO…"
click at [1094, 490] on div "Shipment Details Issue date * [DATE] Date of Departure * [DATE] Date of Arrival…" at bounding box center [978, 393] width 701 height 801
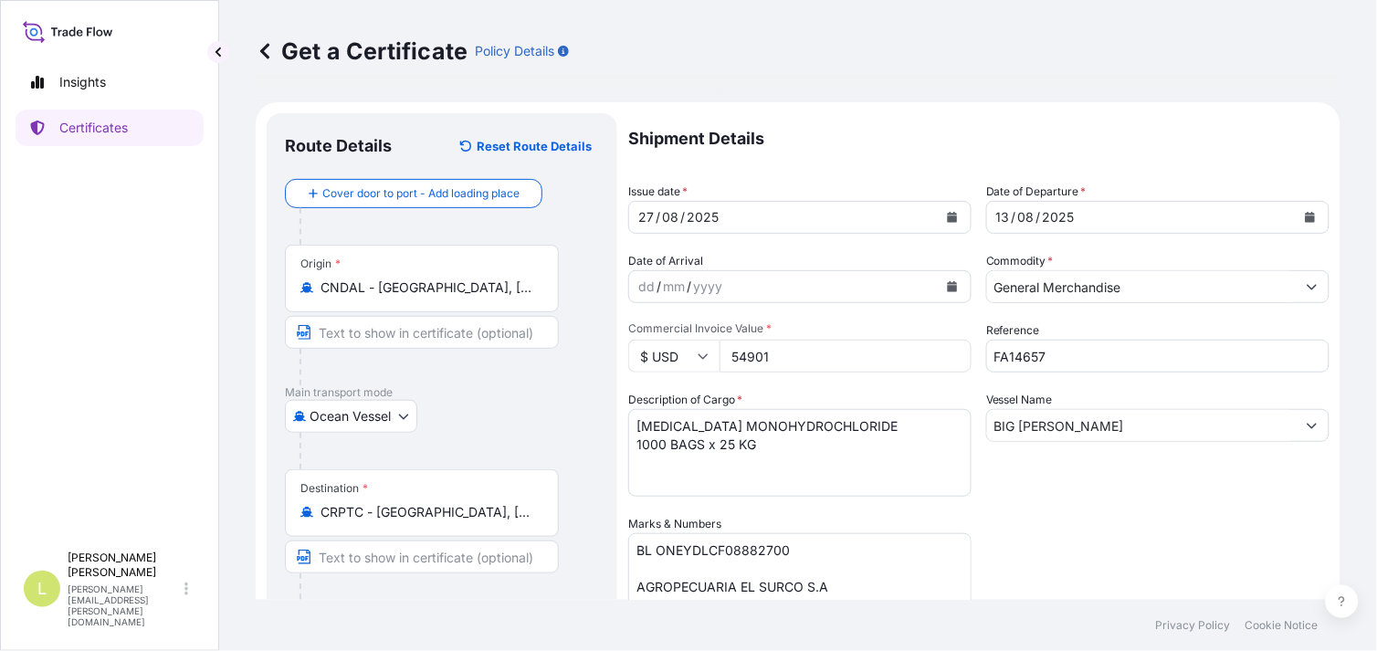
click at [764, 353] on input "54901" at bounding box center [846, 356] width 252 height 33
click at [742, 357] on input "54901" at bounding box center [846, 356] width 252 height 33
type input "35838"
click at [1048, 532] on div "Shipment Details Issue date * [DATE] Date of Departure * [DATE] Date of Arrival…" at bounding box center [978, 513] width 701 height 801
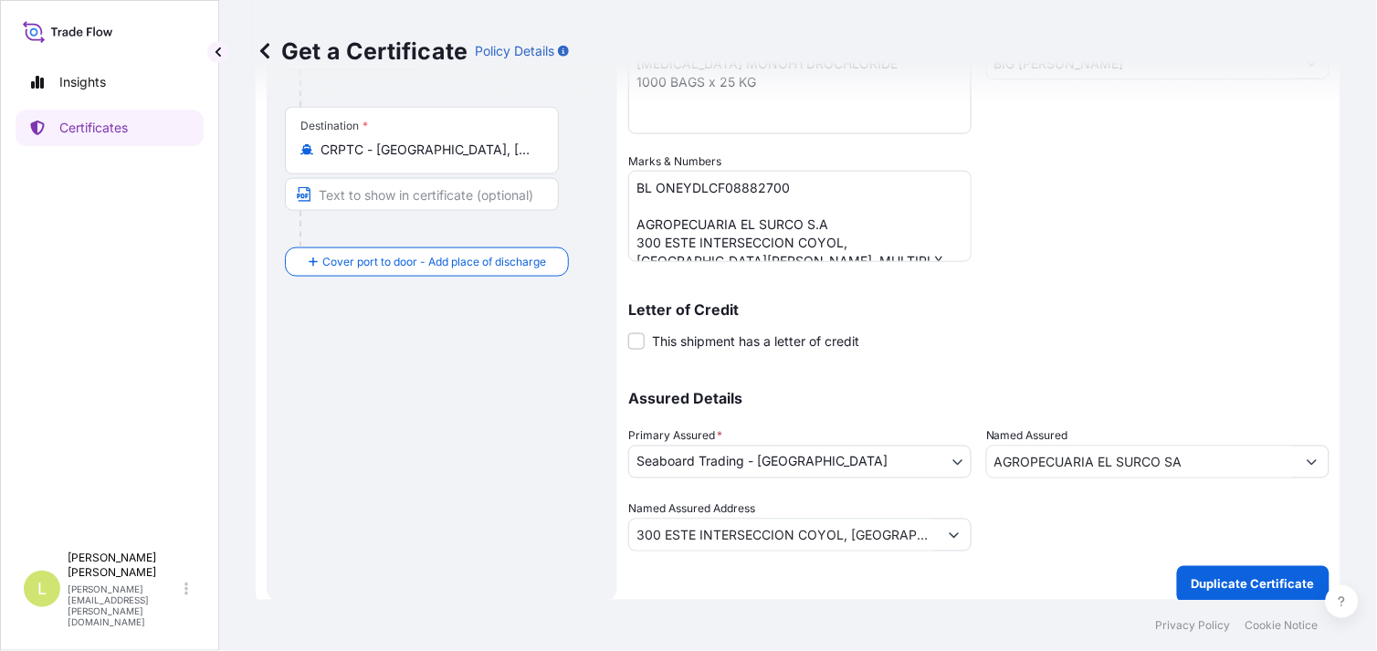
scroll to position [375, 0]
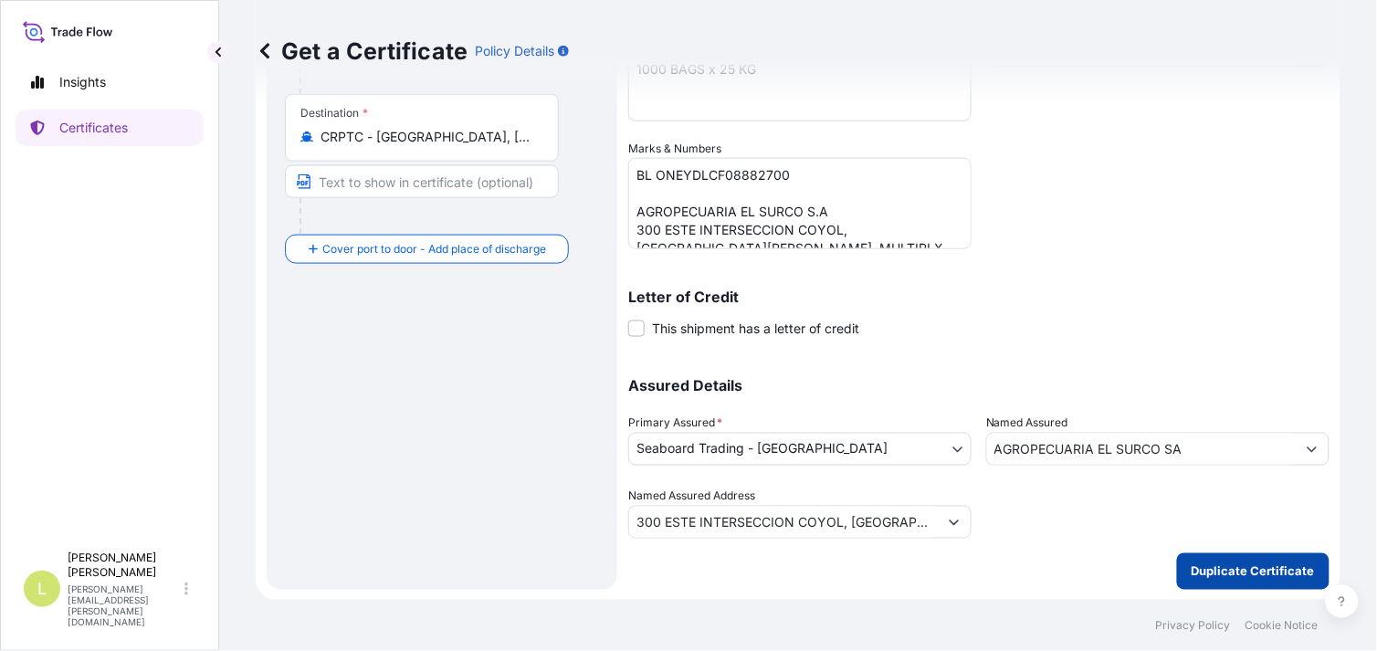
click at [1201, 559] on button "Duplicate Certificate" at bounding box center [1253, 571] width 153 height 37
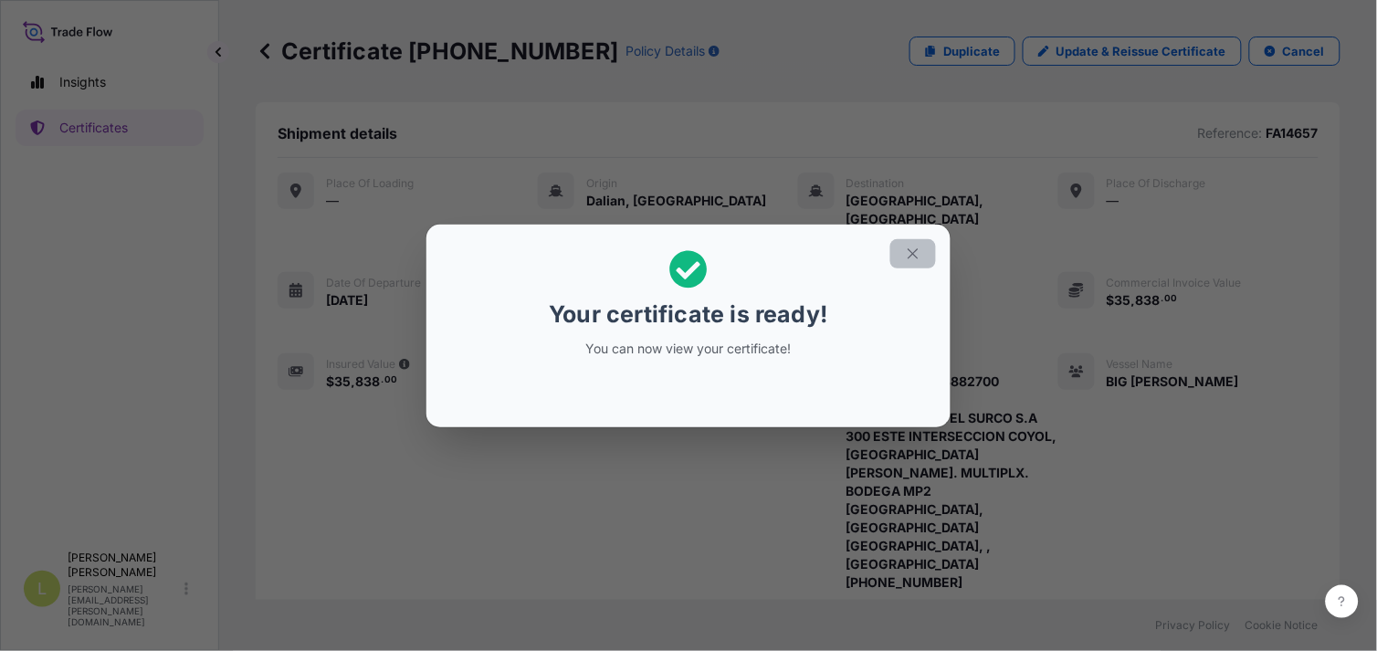
click at [909, 251] on icon "button" at bounding box center [913, 254] width 16 height 16
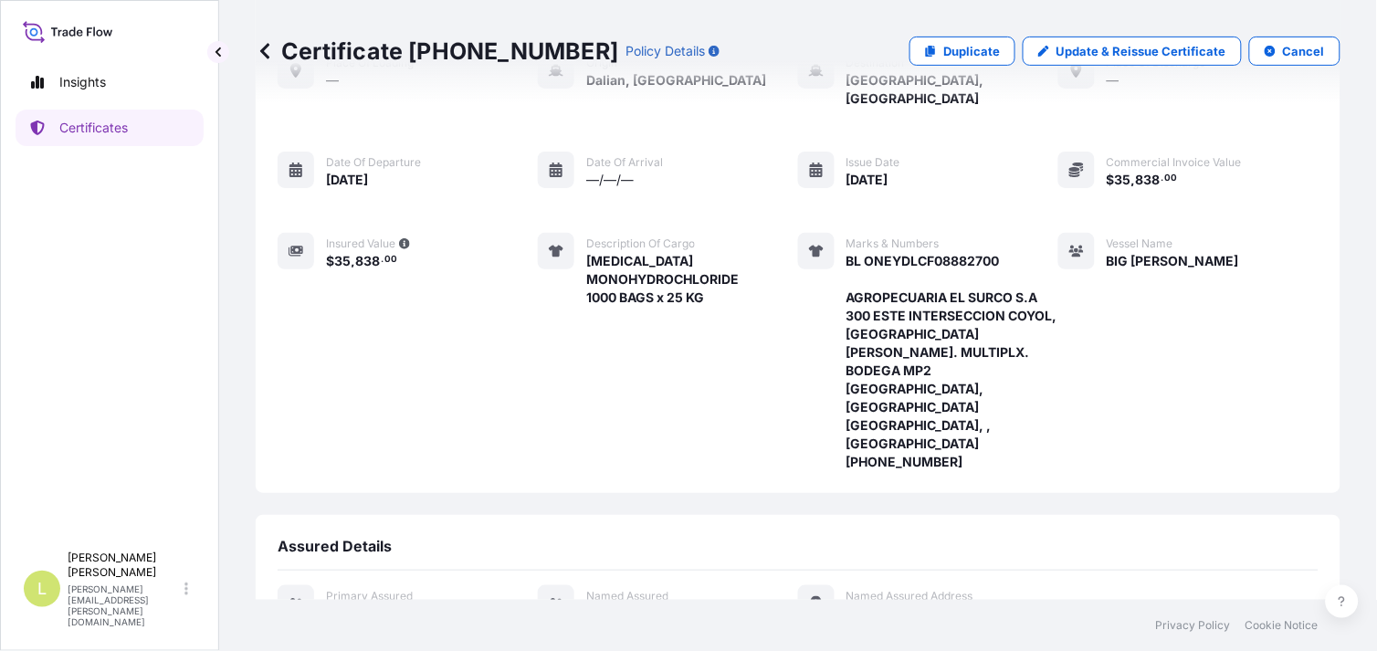
scroll to position [304, 0]
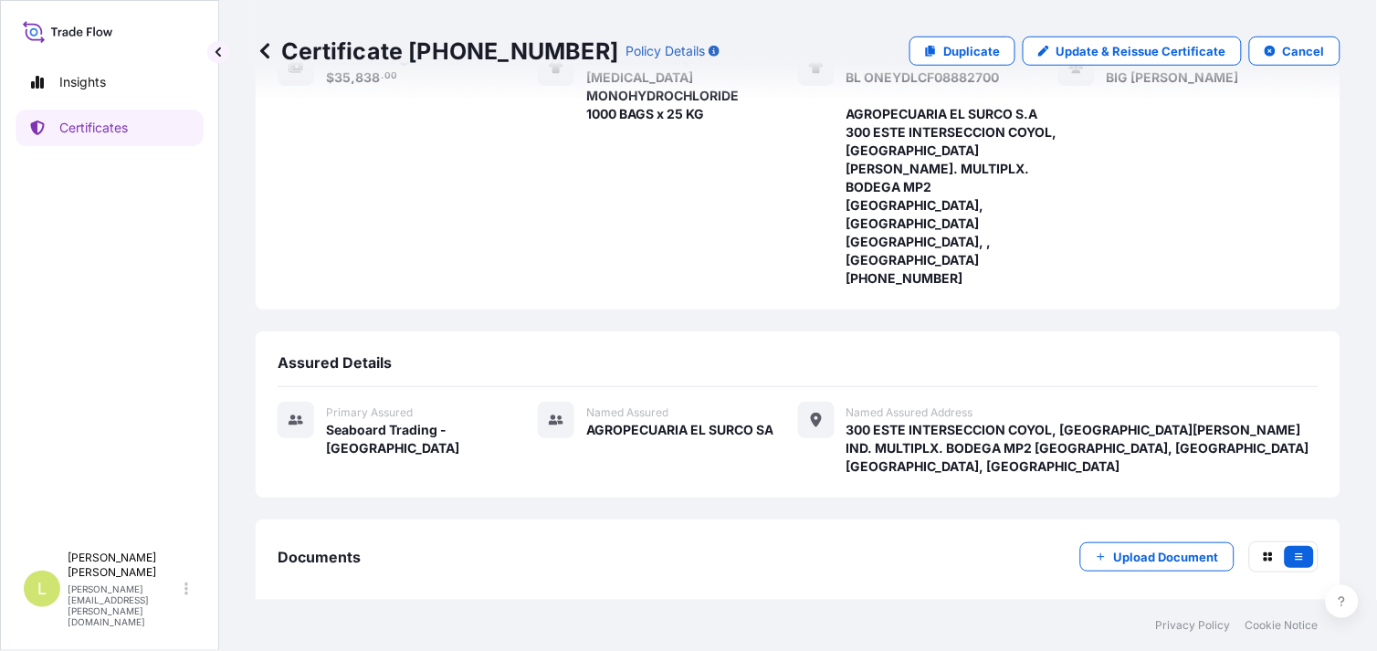
click at [1158, 636] on div "[DATE]T14:15:11.776970" at bounding box center [1230, 645] width 145 height 18
